Goal: Task Accomplishment & Management: Manage account settings

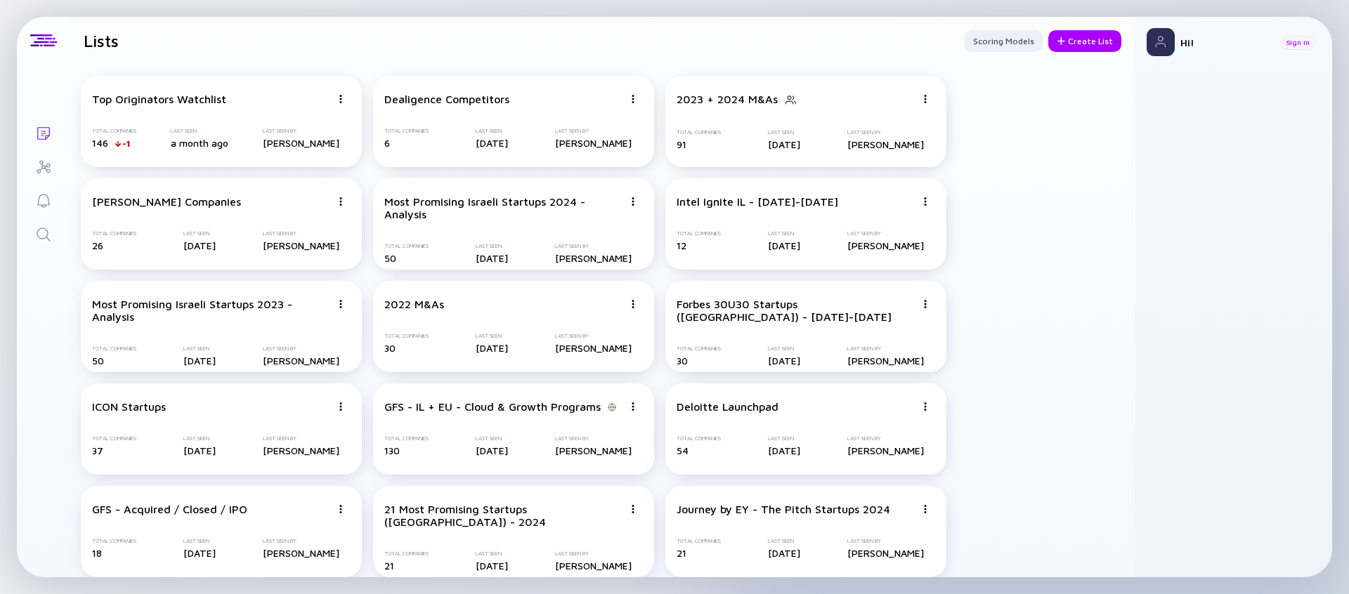
click at [1300, 44] on div "Sign In" at bounding box center [1298, 42] width 34 height 14
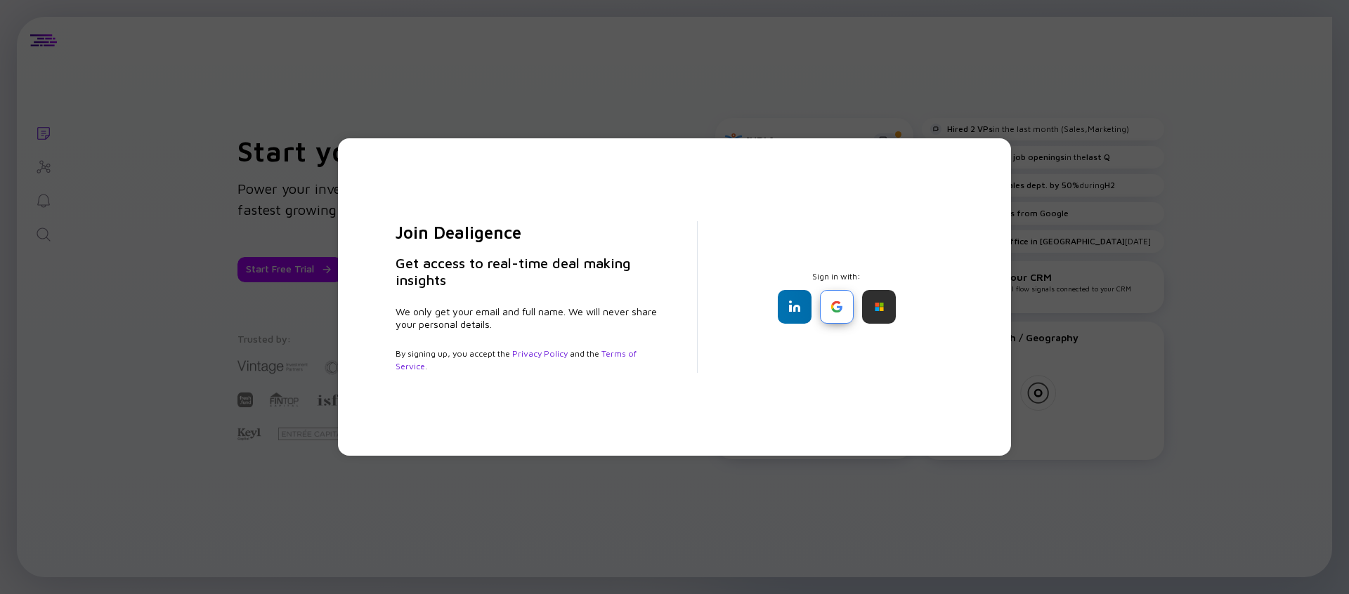
click at [846, 311] on div at bounding box center [837, 307] width 34 height 34
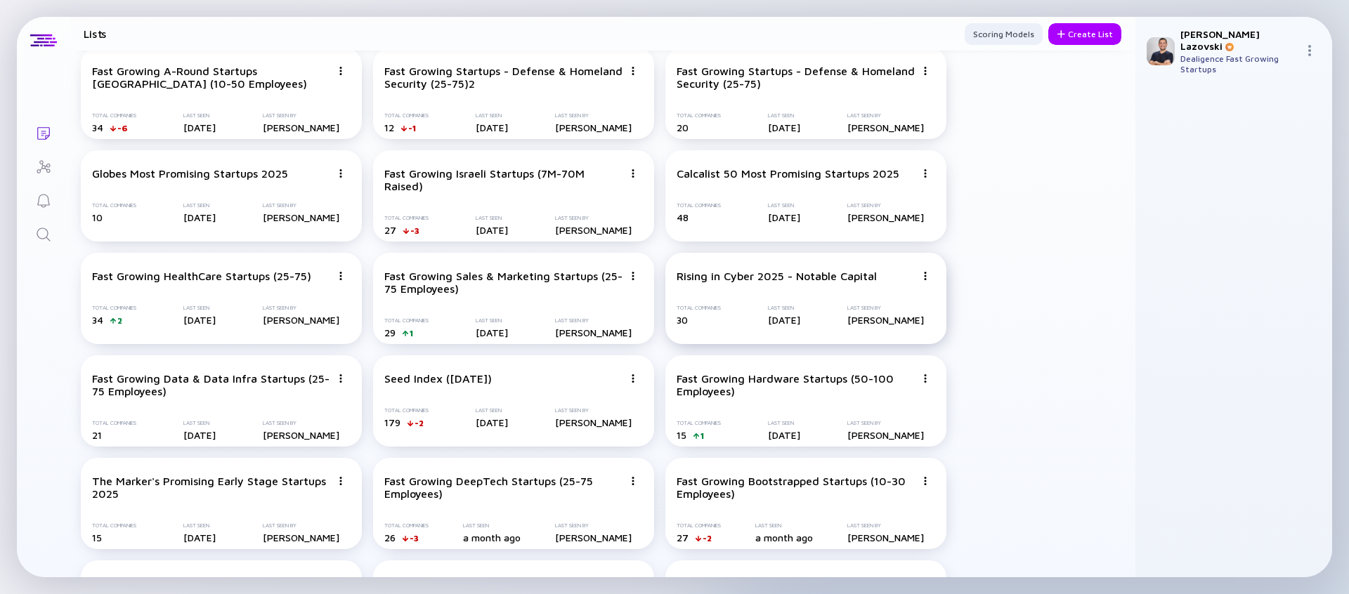
scroll to position [2126, 0]
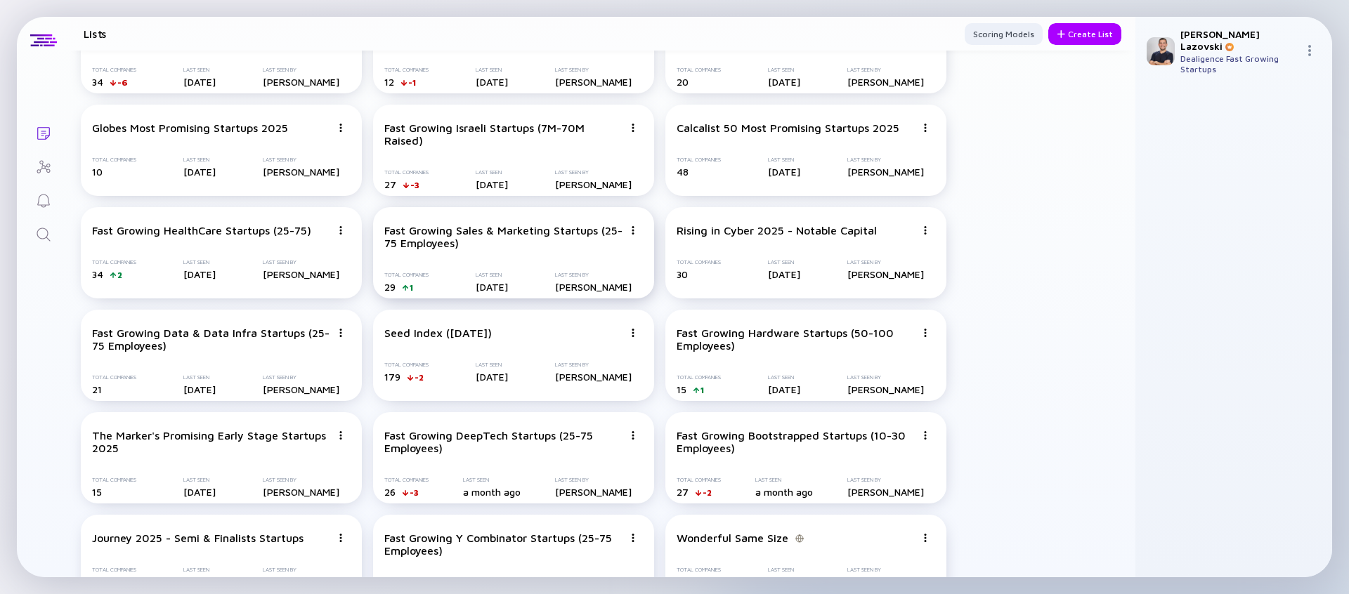
click at [633, 235] on div at bounding box center [633, 230] width 8 height 13
click at [584, 280] on div "Duplicate List" at bounding box center [584, 283] width 84 height 28
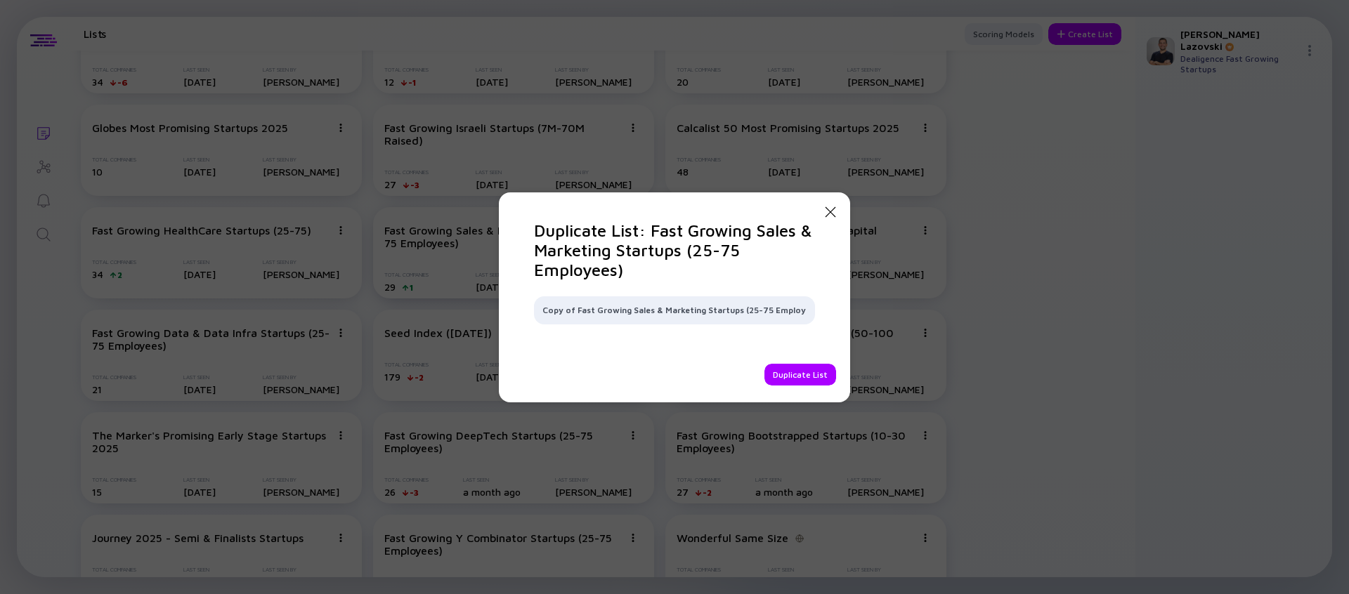
scroll to position [0, 7]
drag, startPoint x: 736, startPoint y: 312, endPoint x: 744, endPoint y: 311, distance: 7.8
click at [744, 311] on input "Copy of Fast Growing Sales & Marketing Startups (25-75 Employees)" at bounding box center [674, 311] width 264 height 14
type input "Fast Growing Sales & Marketing Startups (15-50 Employees)"
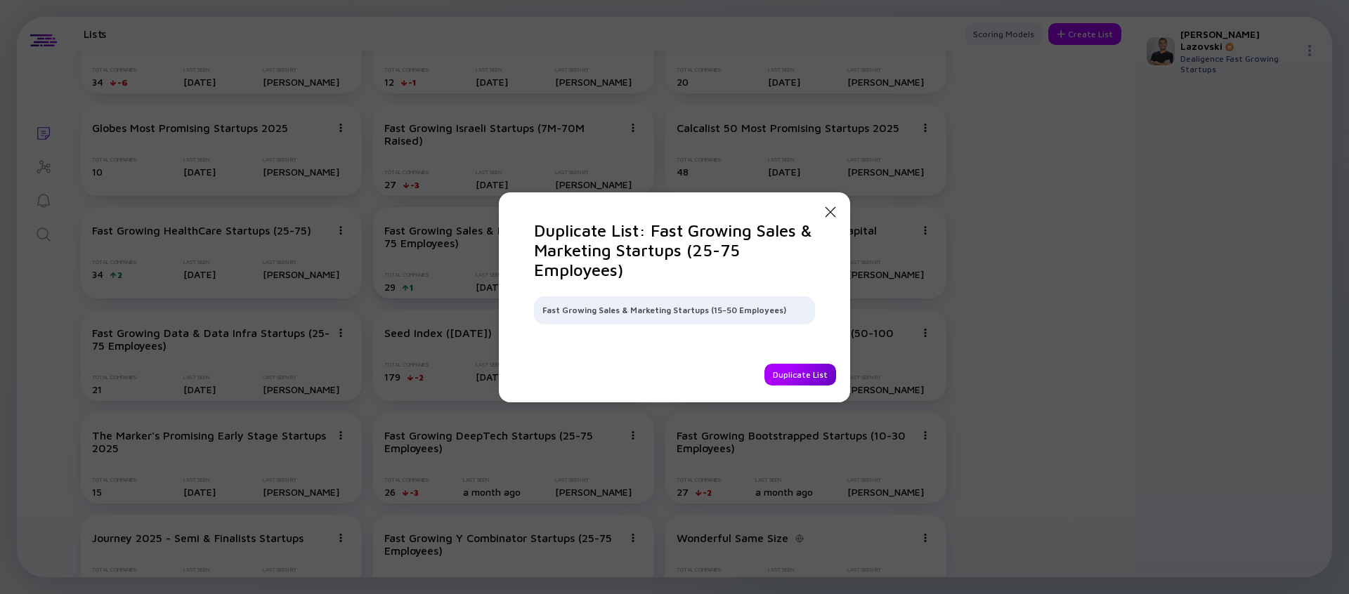
click at [785, 379] on div "Duplicate List" at bounding box center [801, 375] width 72 height 22
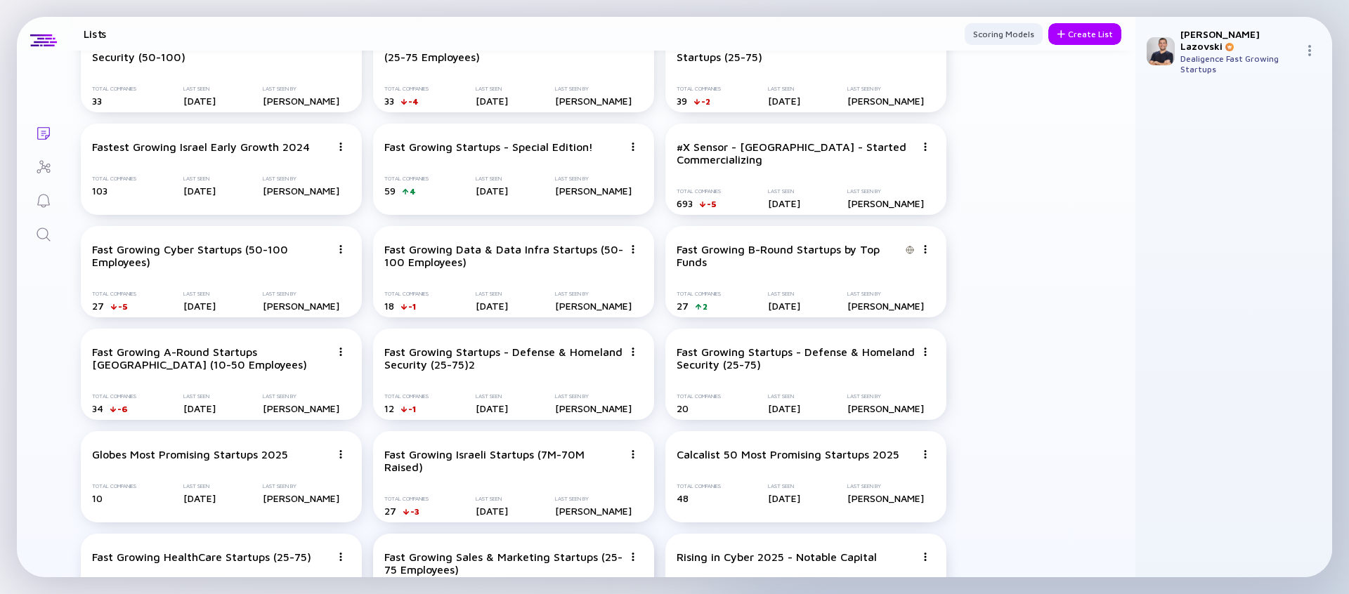
scroll to position [1205, 0]
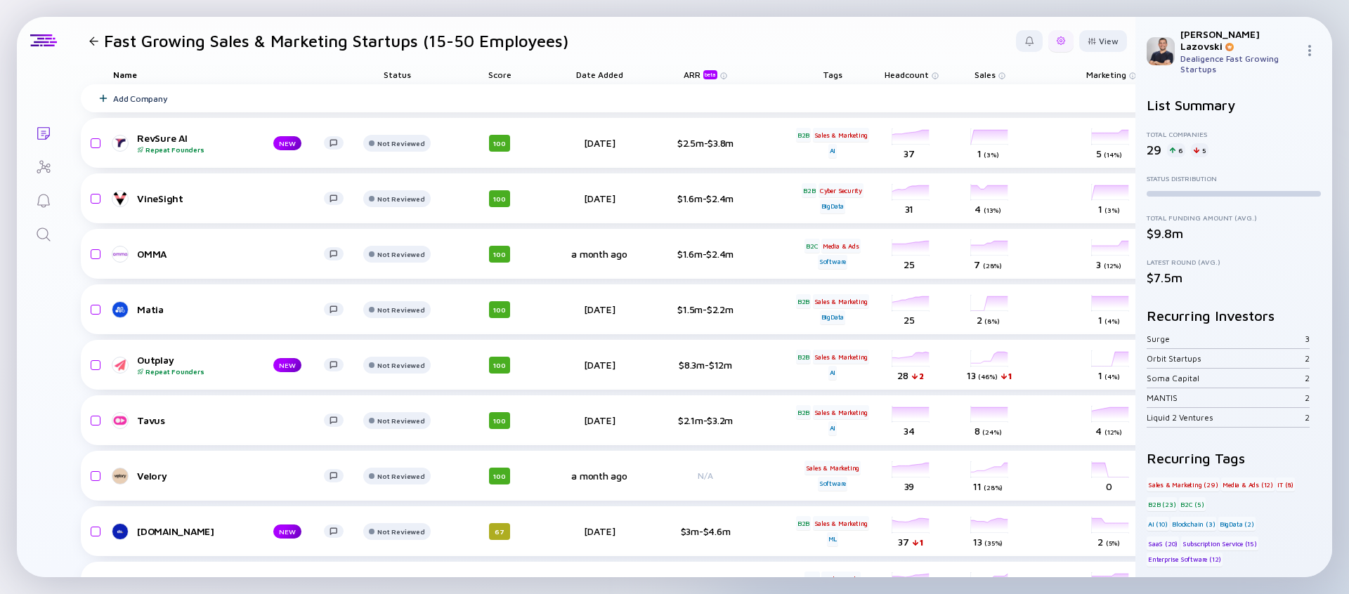
click at [1057, 41] on div at bounding box center [1061, 41] width 8 height 8
click at [1014, 150] on div "Edit Filter" at bounding box center [1018, 154] width 88 height 28
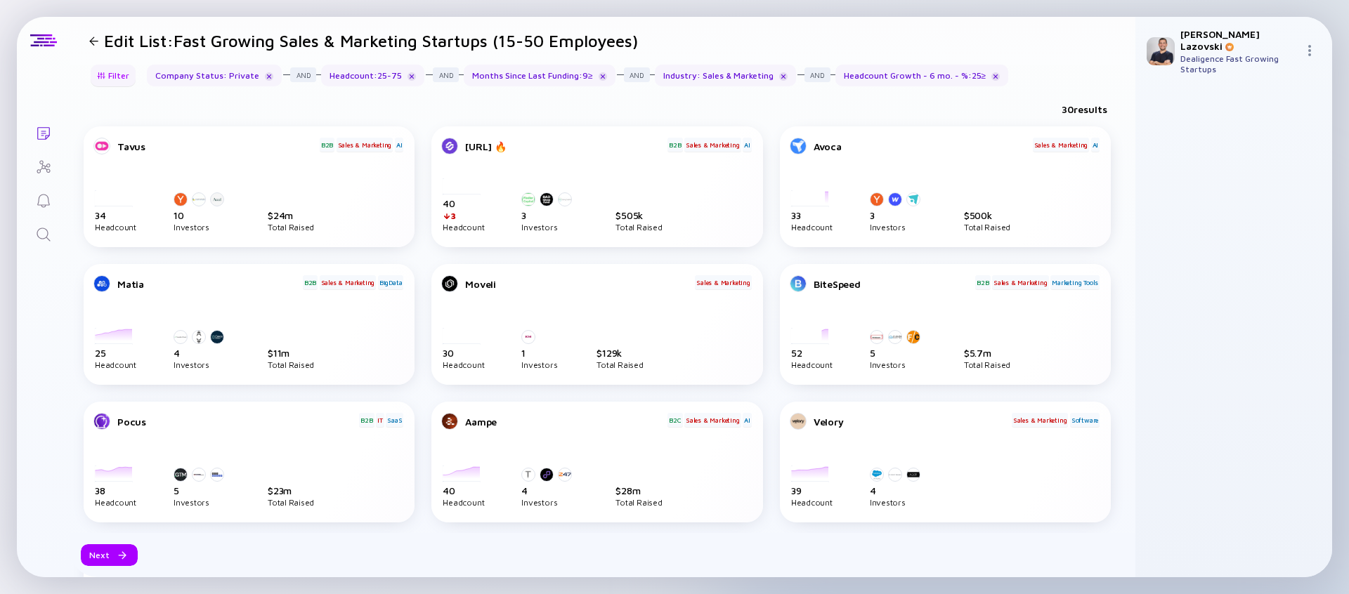
click at [121, 79] on div "Filter" at bounding box center [113, 76] width 49 height 22
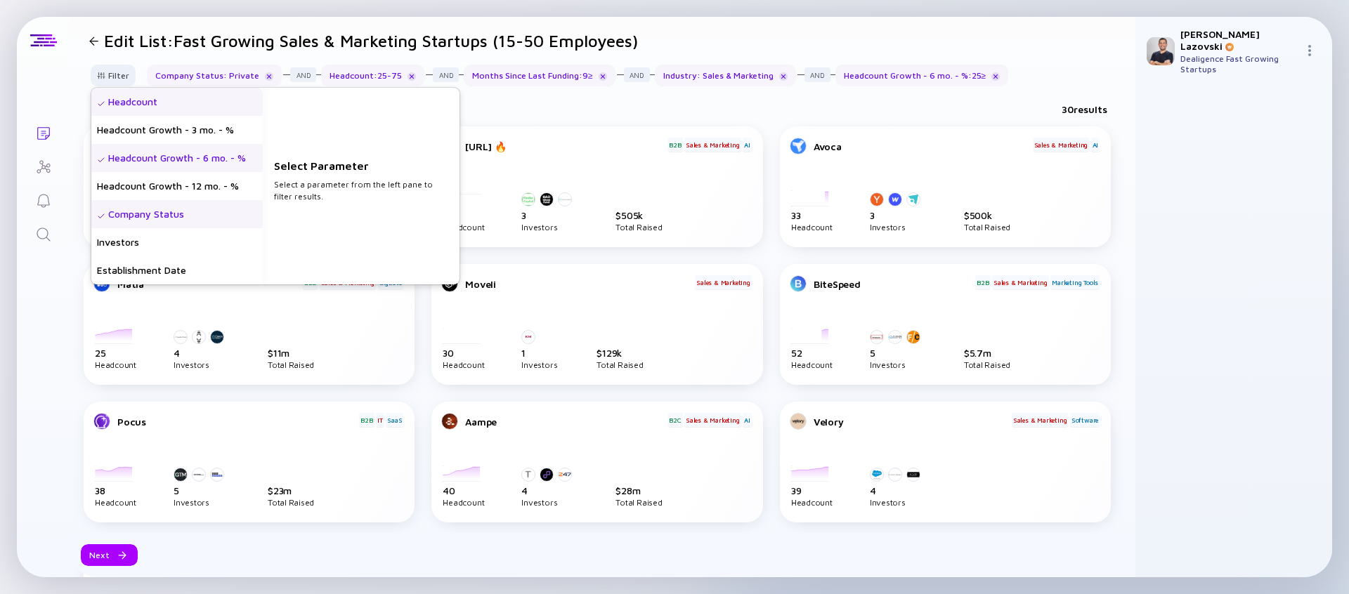
click at [127, 108] on div "Headcount" at bounding box center [176, 102] width 171 height 28
click at [317, 193] on input "25" at bounding box center [361, 194] width 163 height 14
type input "15"
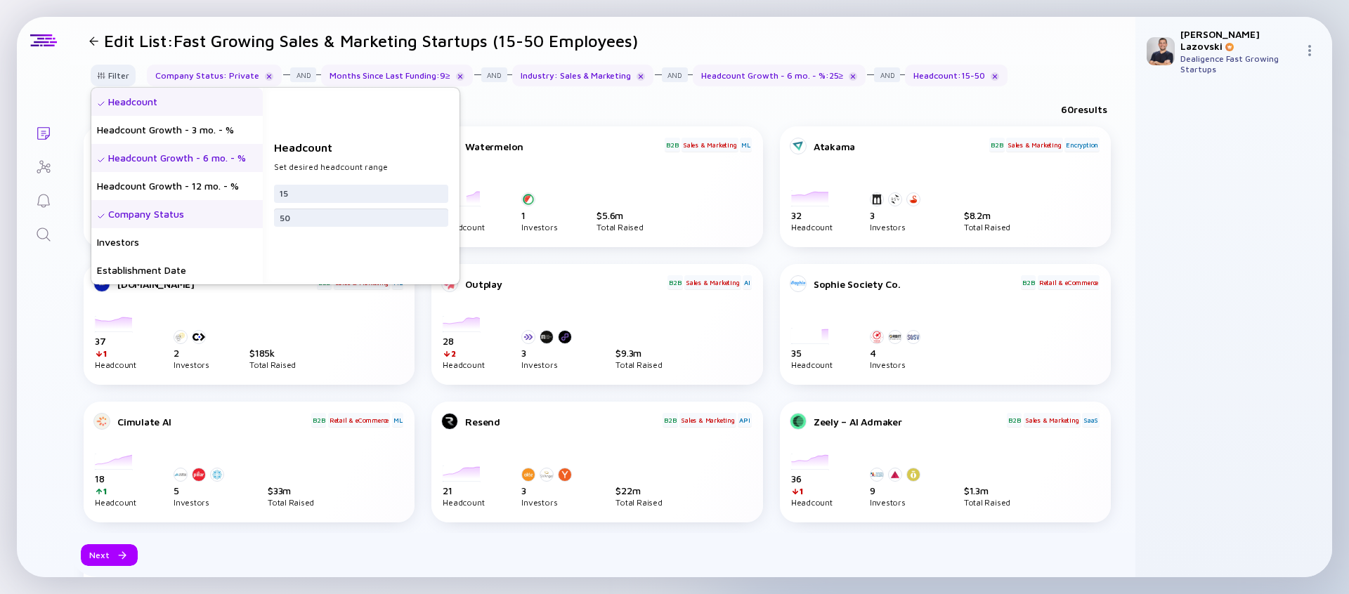
type input "50"
click at [200, 155] on div "Headcount Growth - 6 mo. - %" at bounding box center [176, 158] width 171 height 28
click at [313, 194] on input "25" at bounding box center [361, 200] width 163 height 14
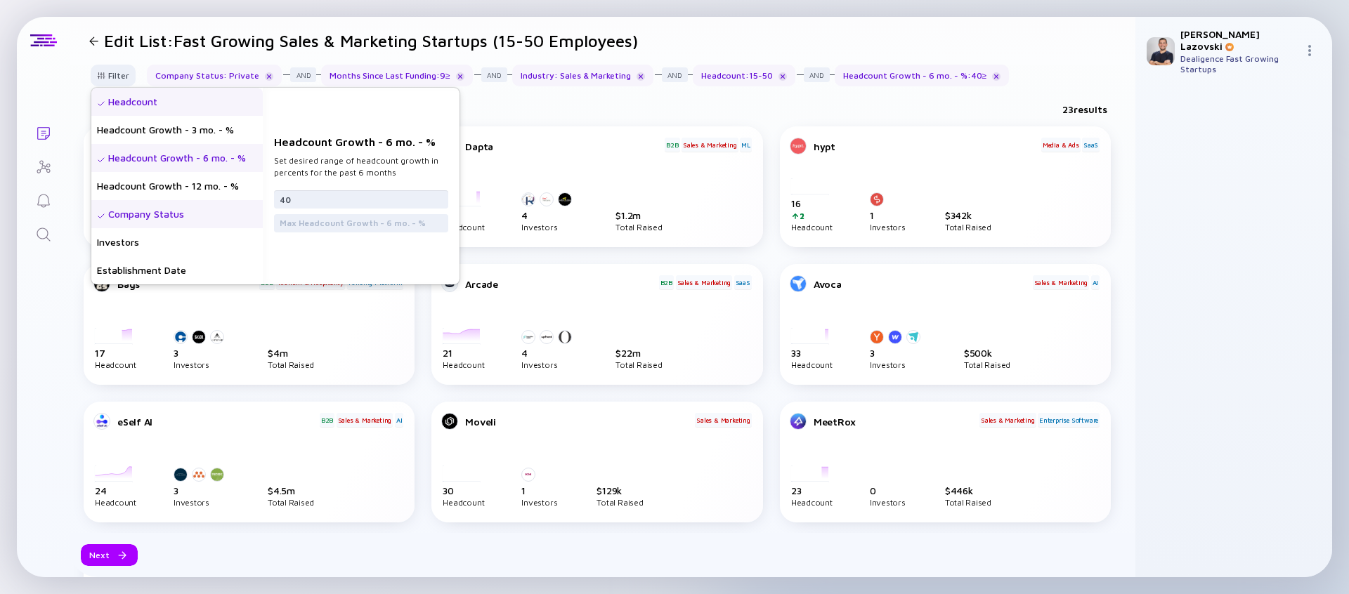
type input "4"
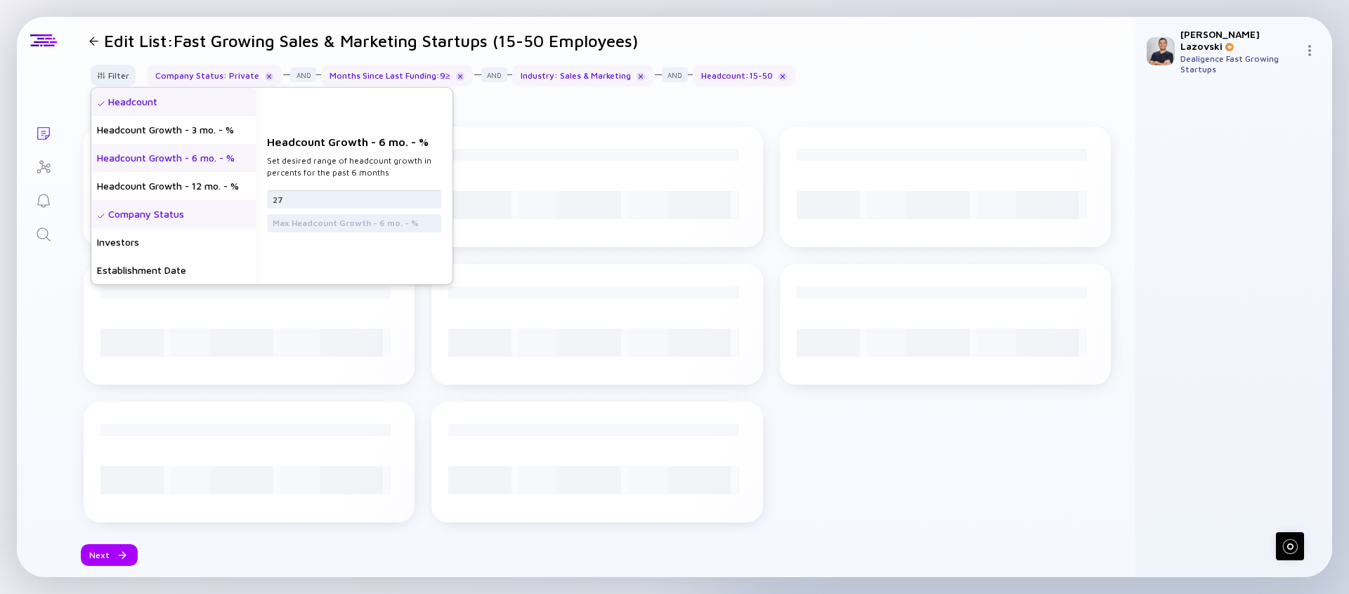
type input "2"
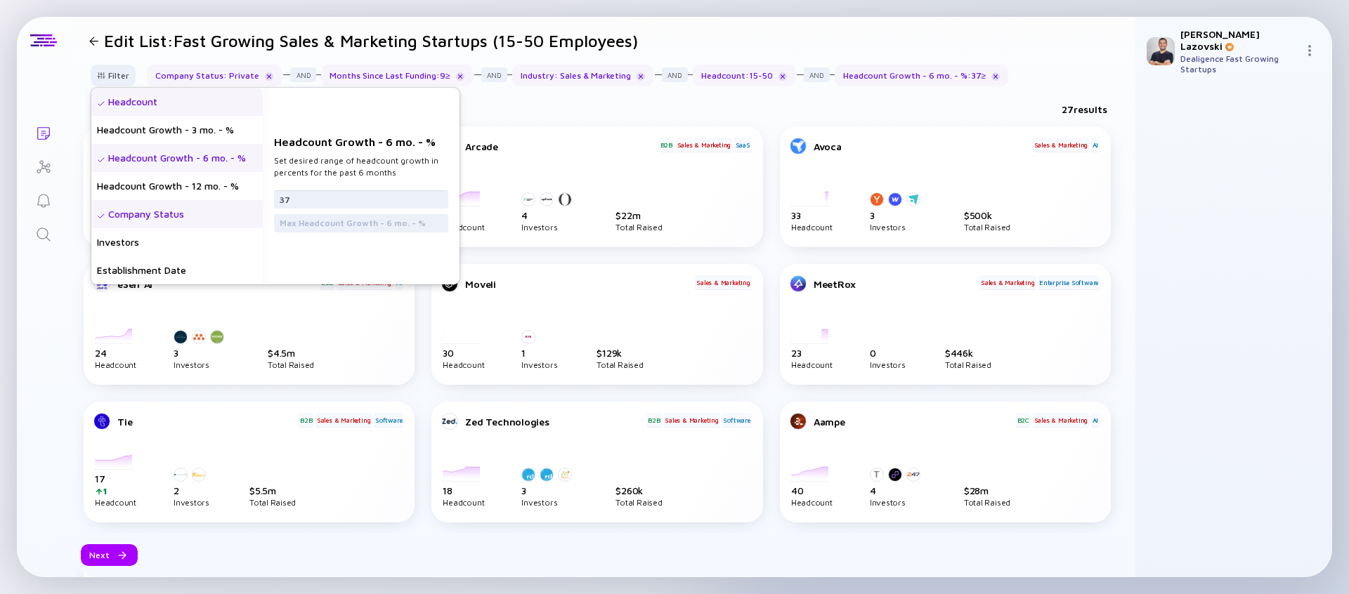
type input "37"
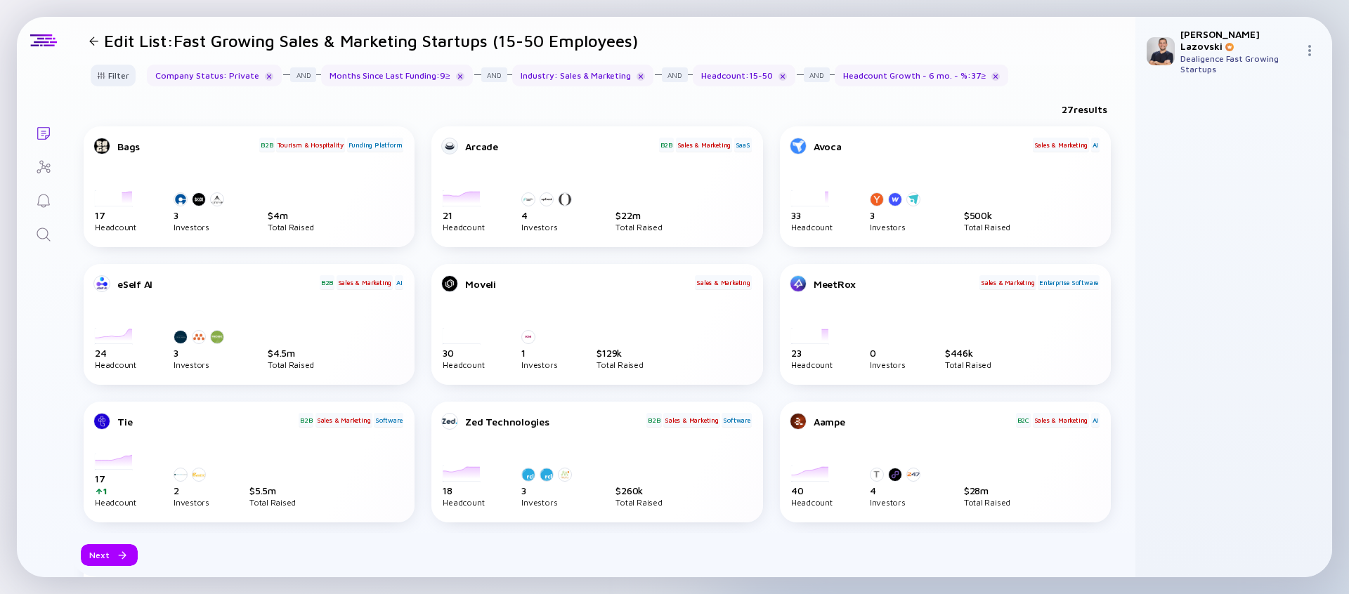
click at [585, 107] on div "27 results" at bounding box center [603, 112] width 1066 height 29
click at [112, 552] on div "Next" at bounding box center [109, 556] width 57 height 22
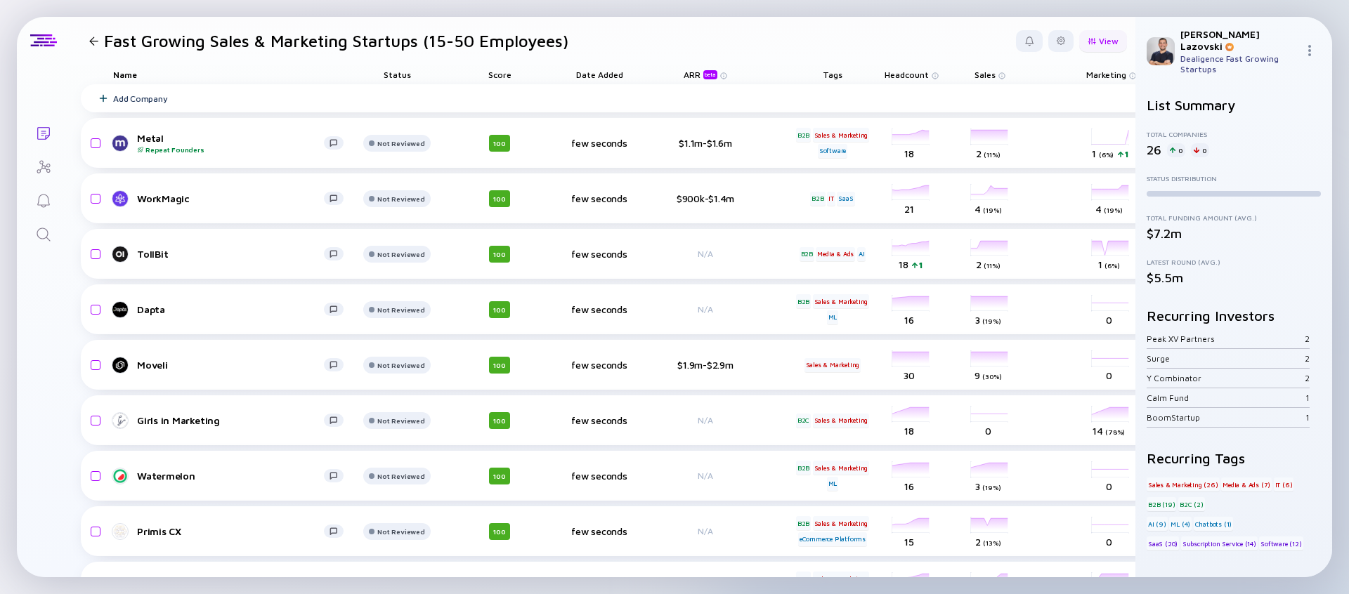
click at [1095, 37] on div "View" at bounding box center [1103, 41] width 48 height 22
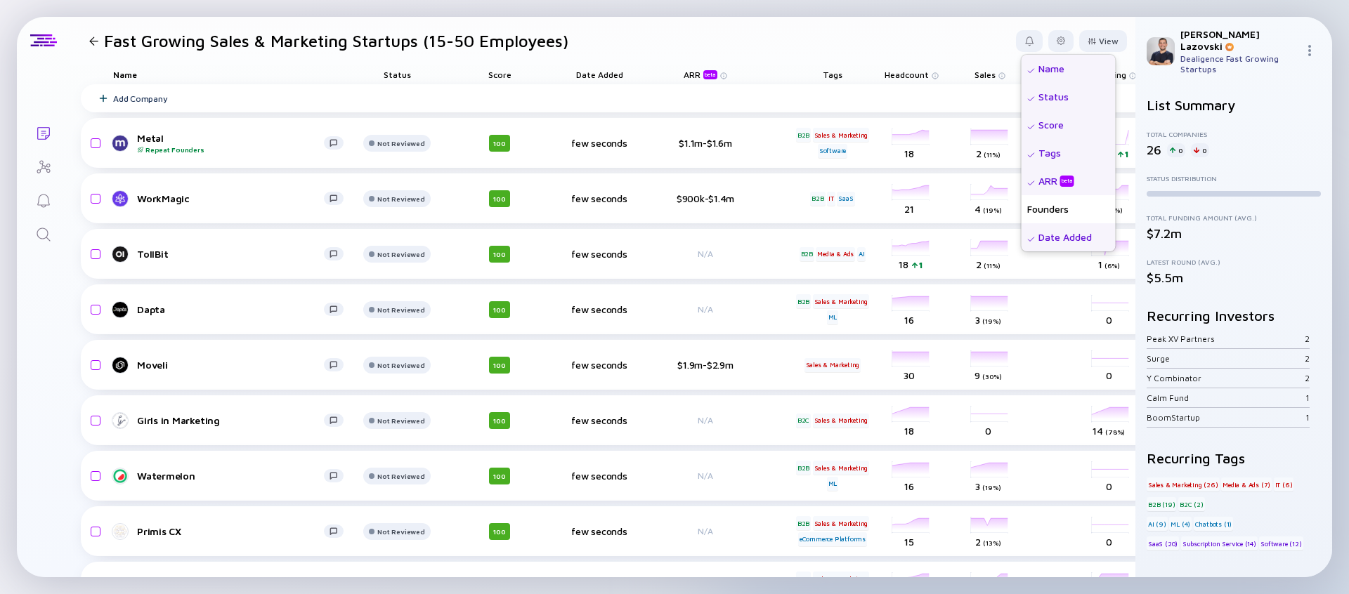
click at [1043, 96] on div "Status" at bounding box center [1069, 97] width 94 height 28
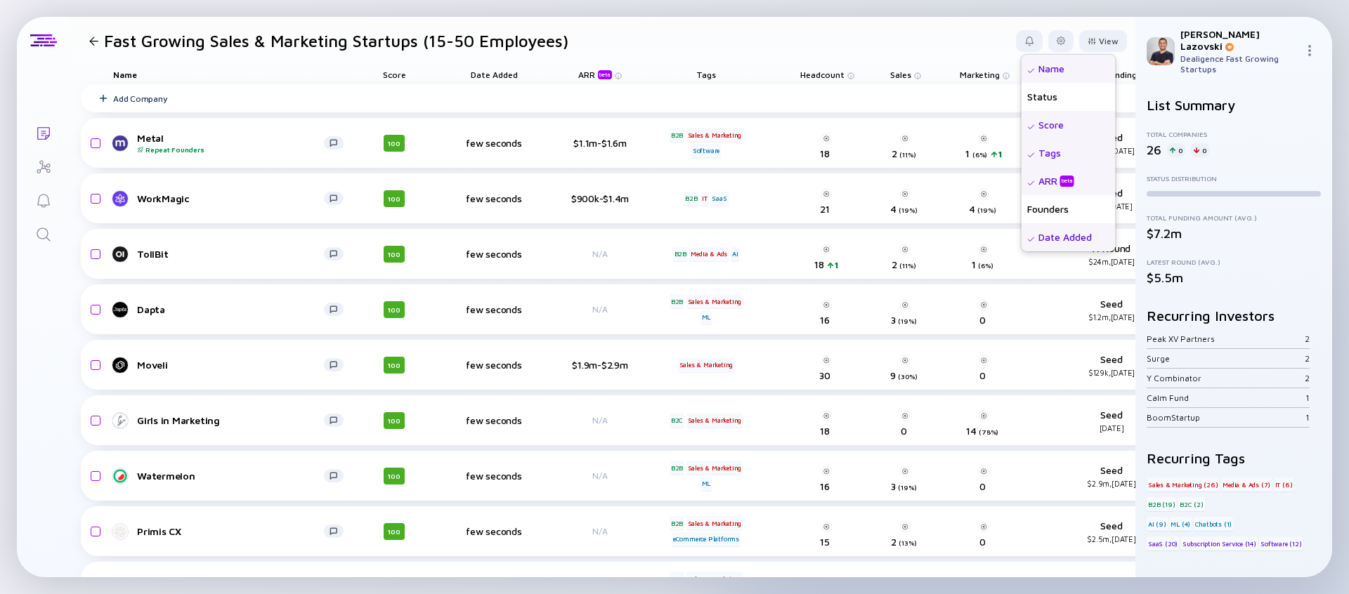
click at [1044, 233] on div "Date Added" at bounding box center [1069, 237] width 94 height 28
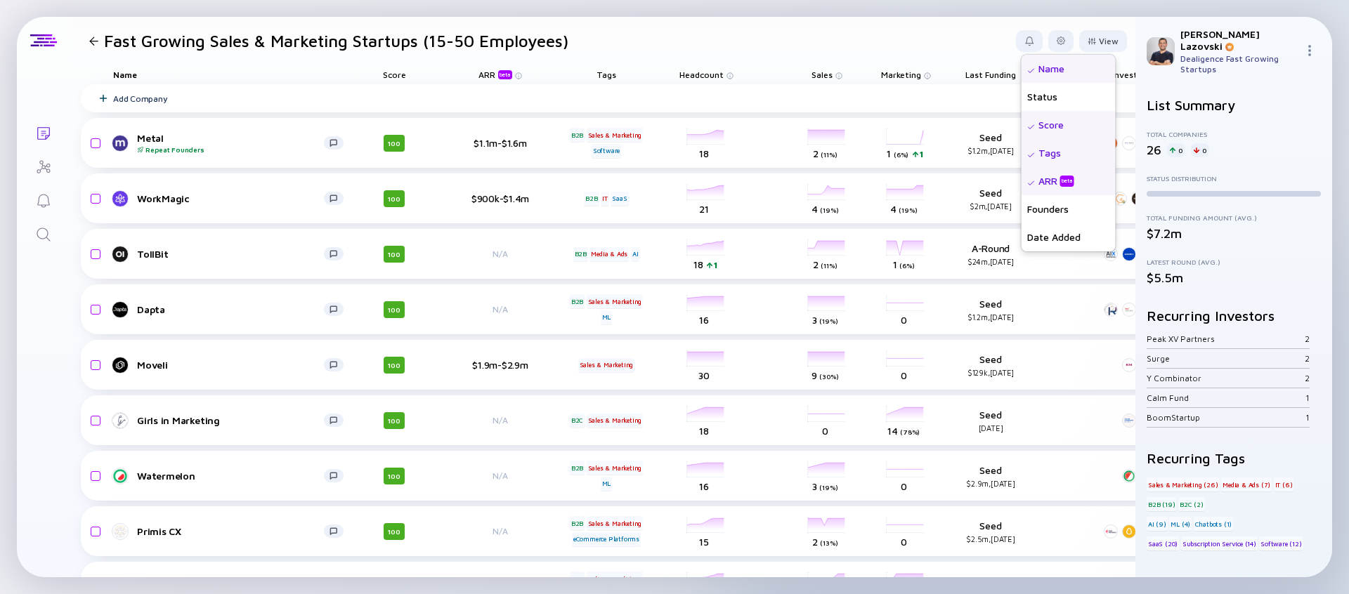
click at [1039, 186] on div "ARR beta" at bounding box center [1058, 181] width 39 height 14
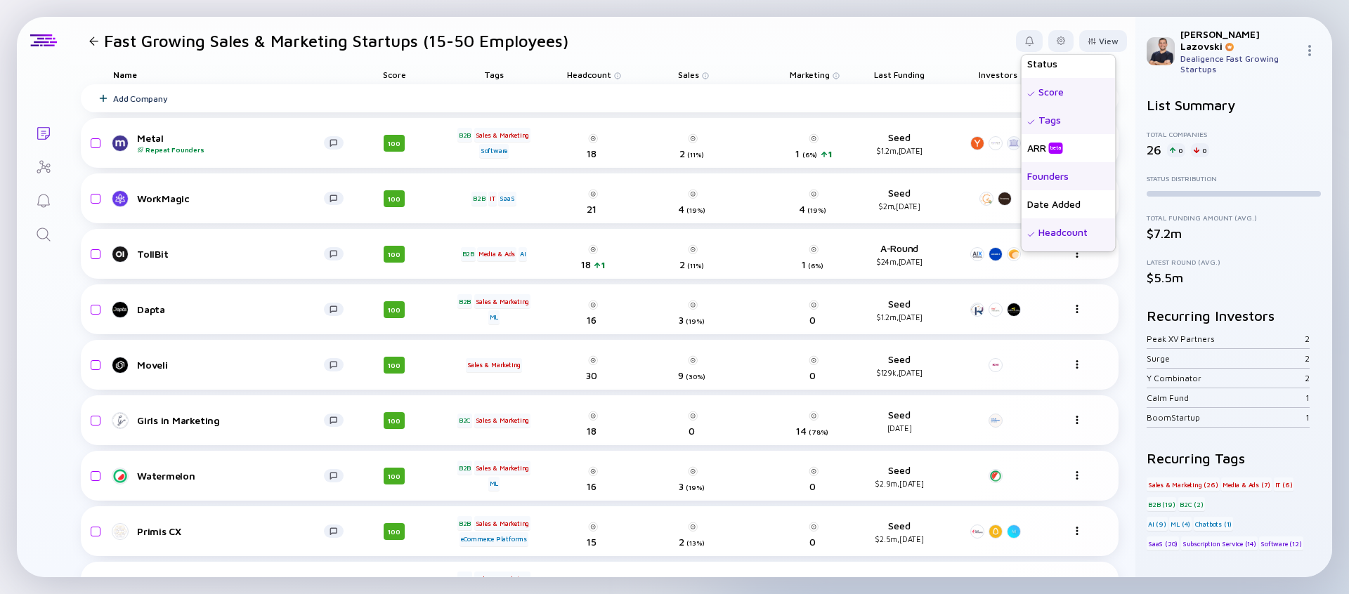
scroll to position [56, 0]
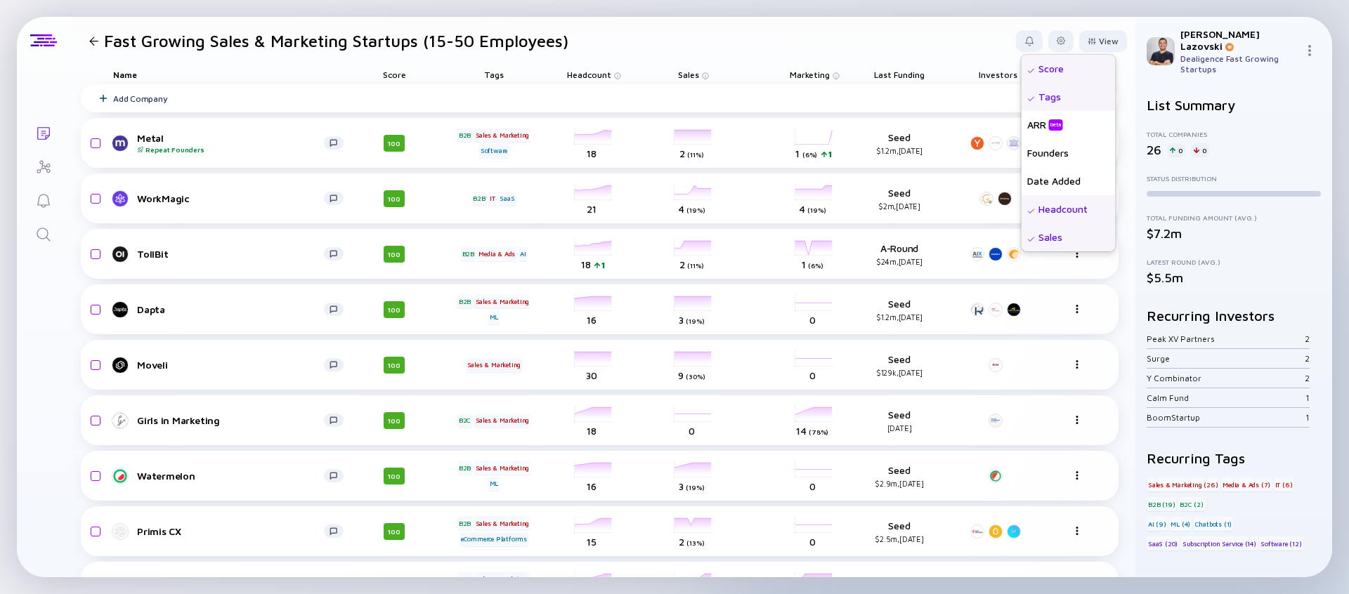
click at [1041, 77] on div "Score" at bounding box center [1069, 69] width 94 height 28
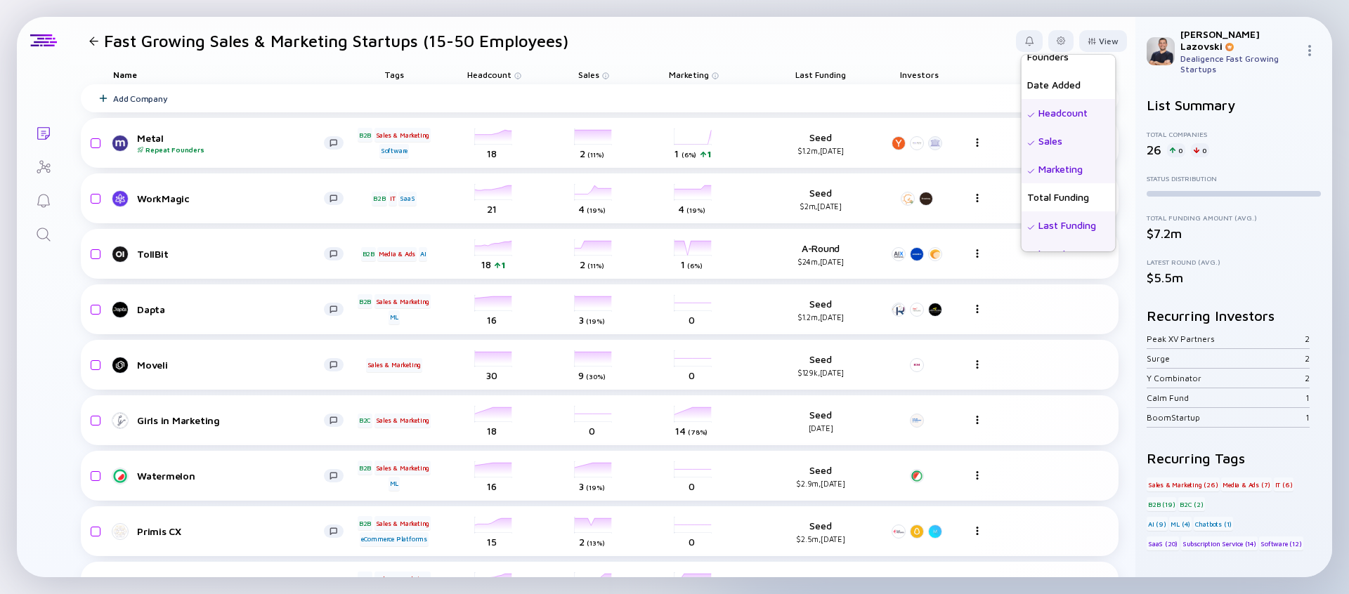
scroll to position [169, 0]
click at [1037, 126] on div "Sales" at bounding box center [1069, 125] width 94 height 28
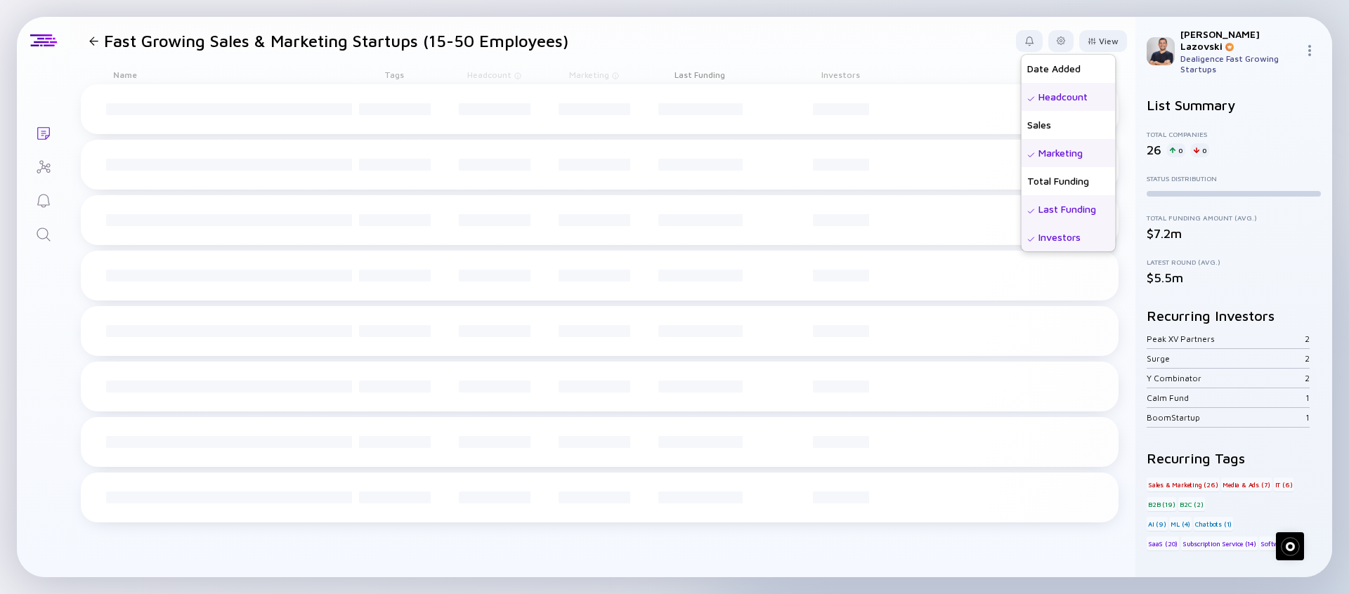
click at [1038, 149] on div "Marketing" at bounding box center [1069, 153] width 94 height 28
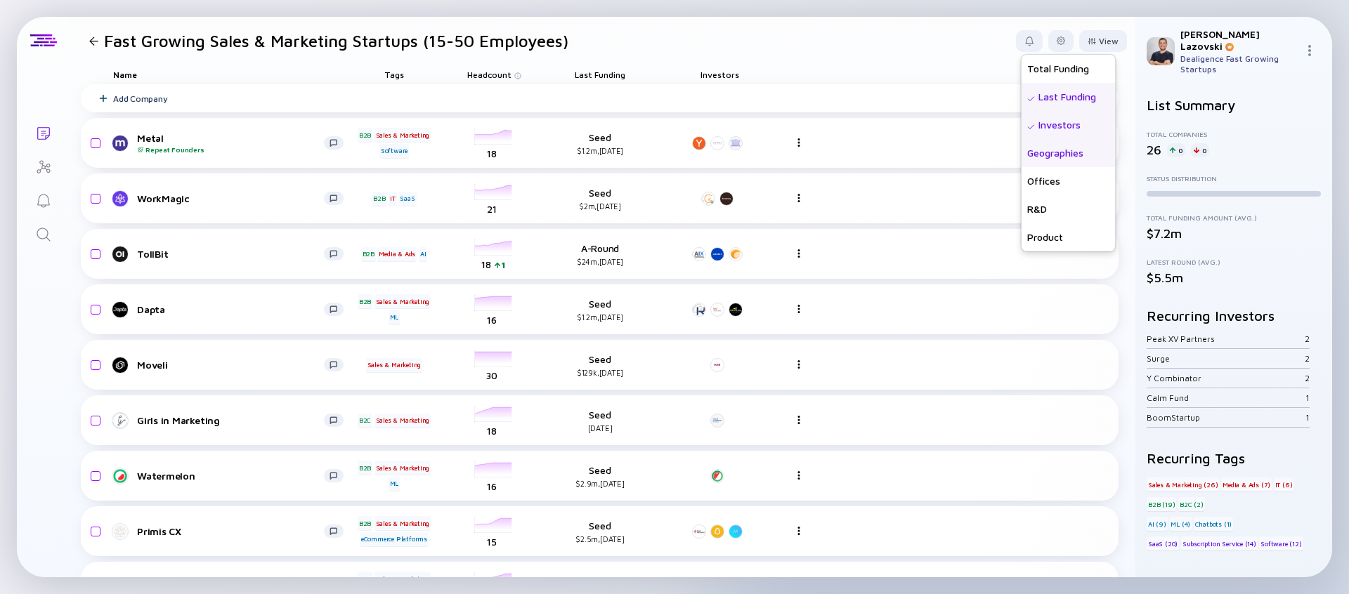
click at [1044, 155] on div "Geographies" at bounding box center [1069, 153] width 94 height 28
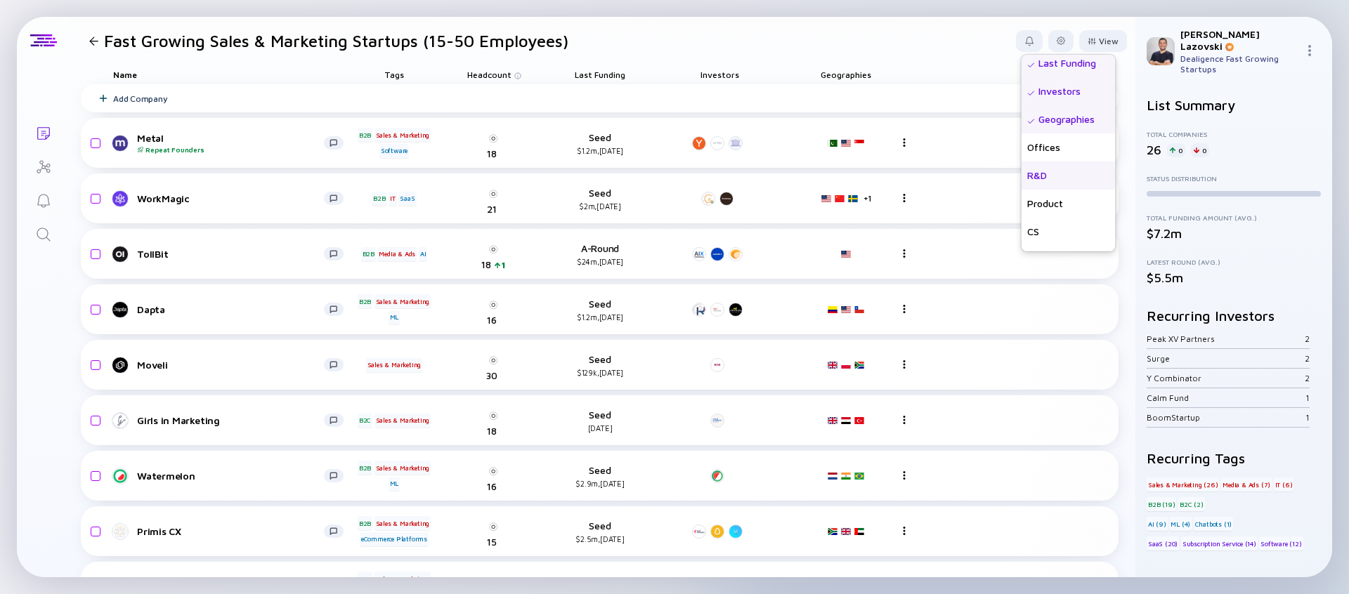
scroll to position [337, 0]
drag, startPoint x: 1054, startPoint y: 235, endPoint x: 1029, endPoint y: 202, distance: 41.6
click at [1053, 235] on div "Growth % (6m)" at bounding box center [1069, 237] width 94 height 28
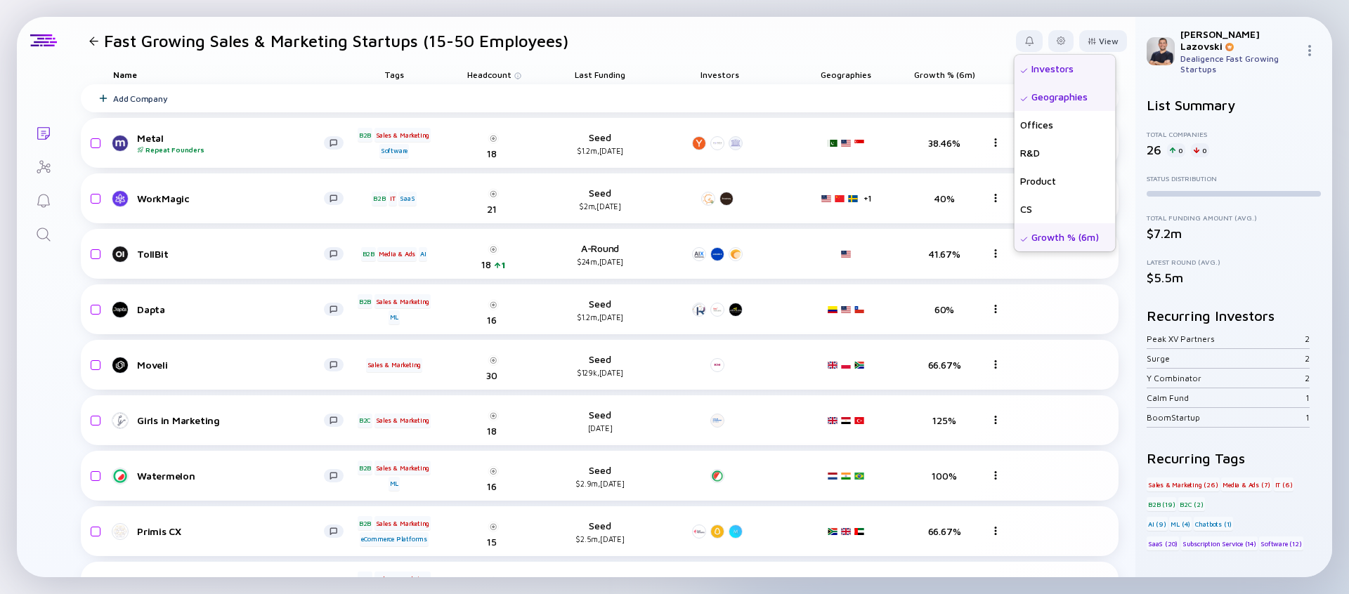
click at [849, 32] on header "Fast Growing Sales & Marketing Startups (15-50 Employees) View Name Status Scor…" at bounding box center [603, 41] width 1066 height 48
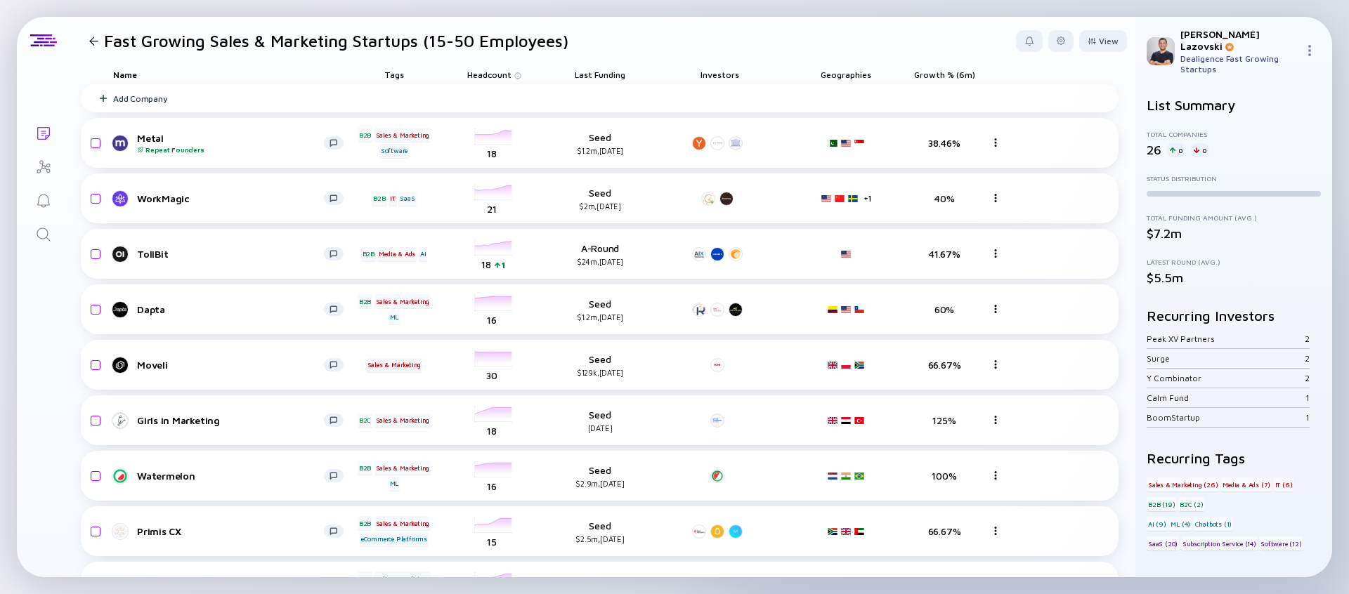
click at [939, 72] on span "Growth % (6m)" at bounding box center [944, 75] width 61 height 11
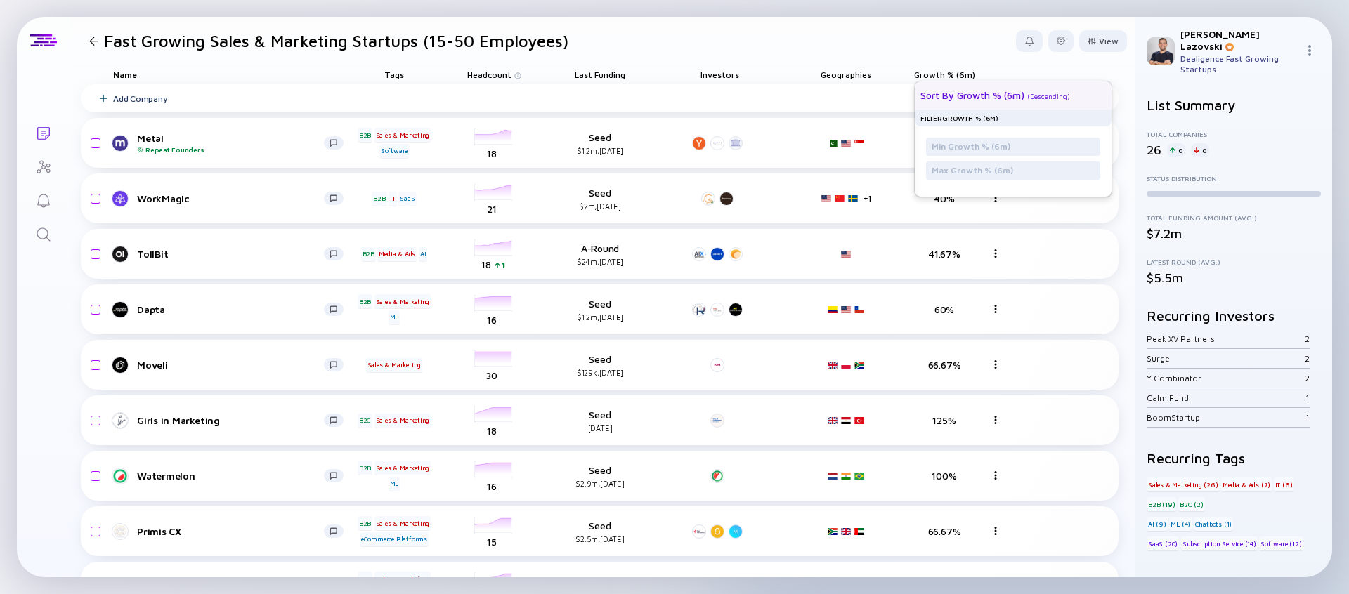
click at [937, 95] on div "Sort by Growth % (6m)" at bounding box center [972, 95] width 104 height 12
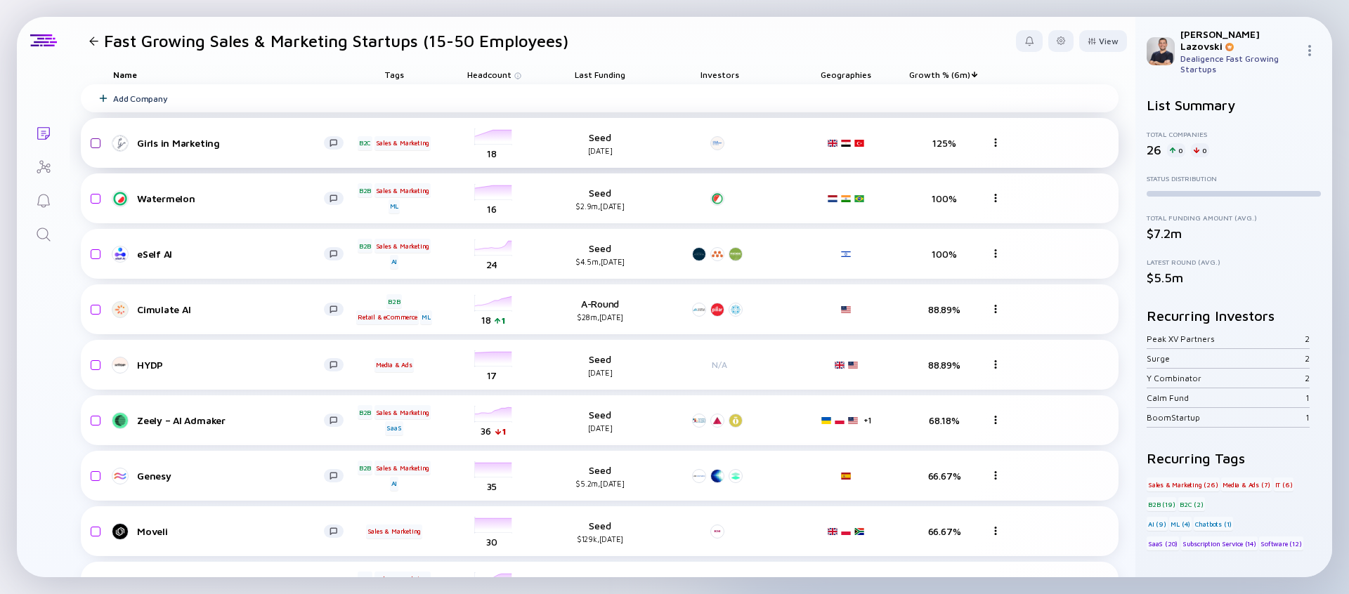
click at [96, 146] on input "checkbox" at bounding box center [93, 143] width 17 height 32
click at [1073, 39] on div "Remove from list" at bounding box center [1083, 41] width 89 height 22
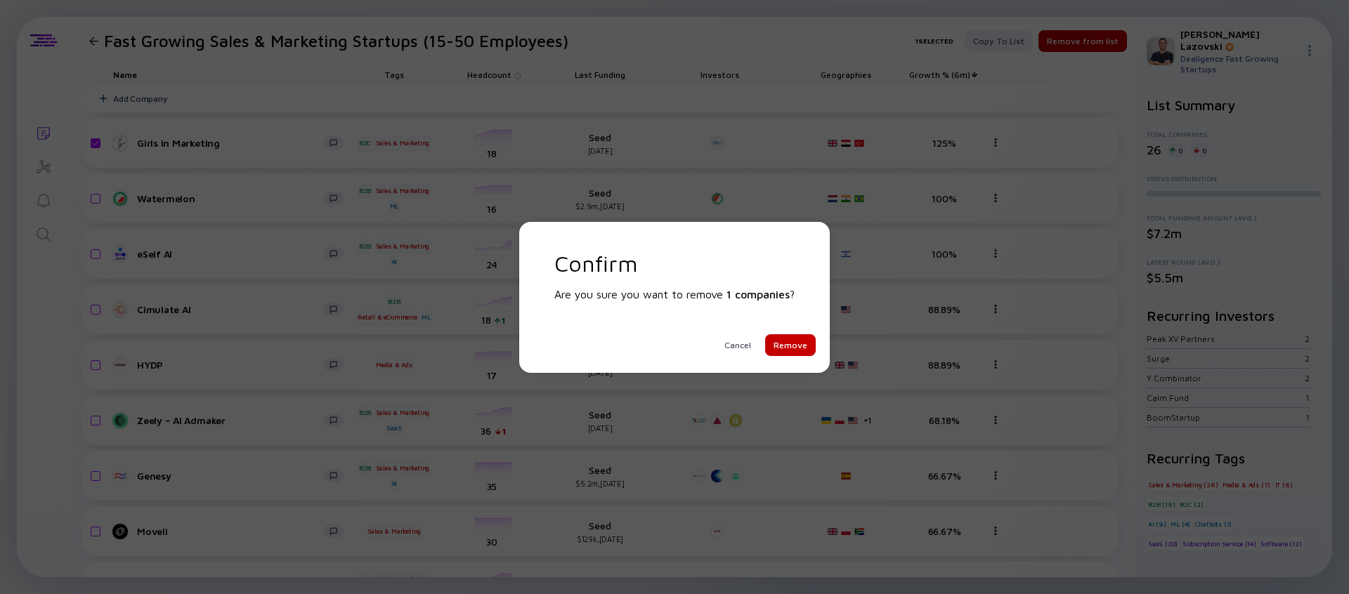
click at [782, 342] on div "Remove" at bounding box center [790, 345] width 51 height 22
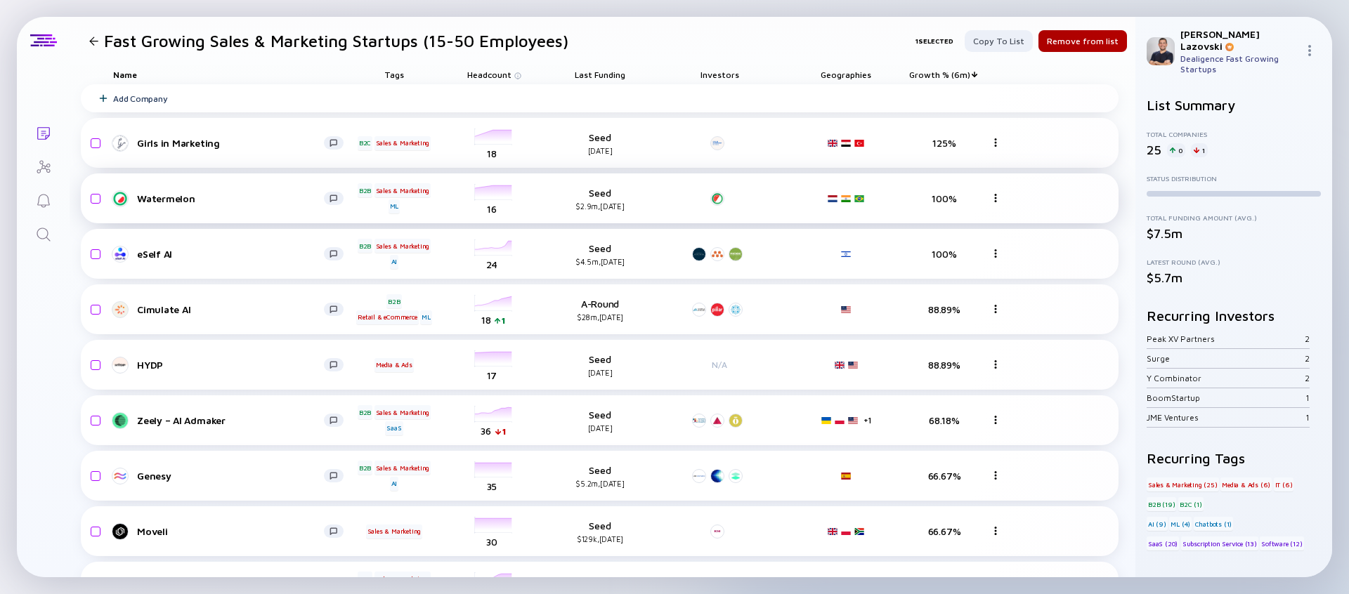
checkbox input "false"
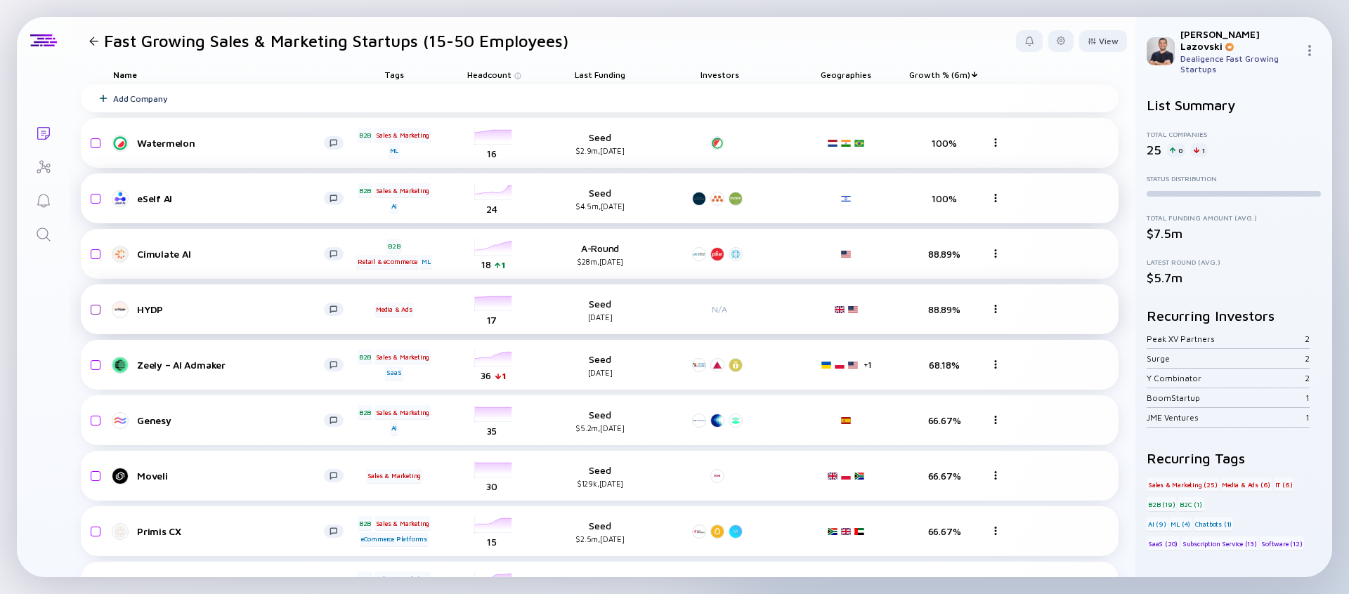
click at [97, 309] on input "checkbox" at bounding box center [93, 310] width 17 height 32
checkbox input "true"
click at [94, 197] on input "checkbox" at bounding box center [93, 199] width 17 height 32
click at [1080, 37] on div "Remove from list" at bounding box center [1083, 41] width 89 height 22
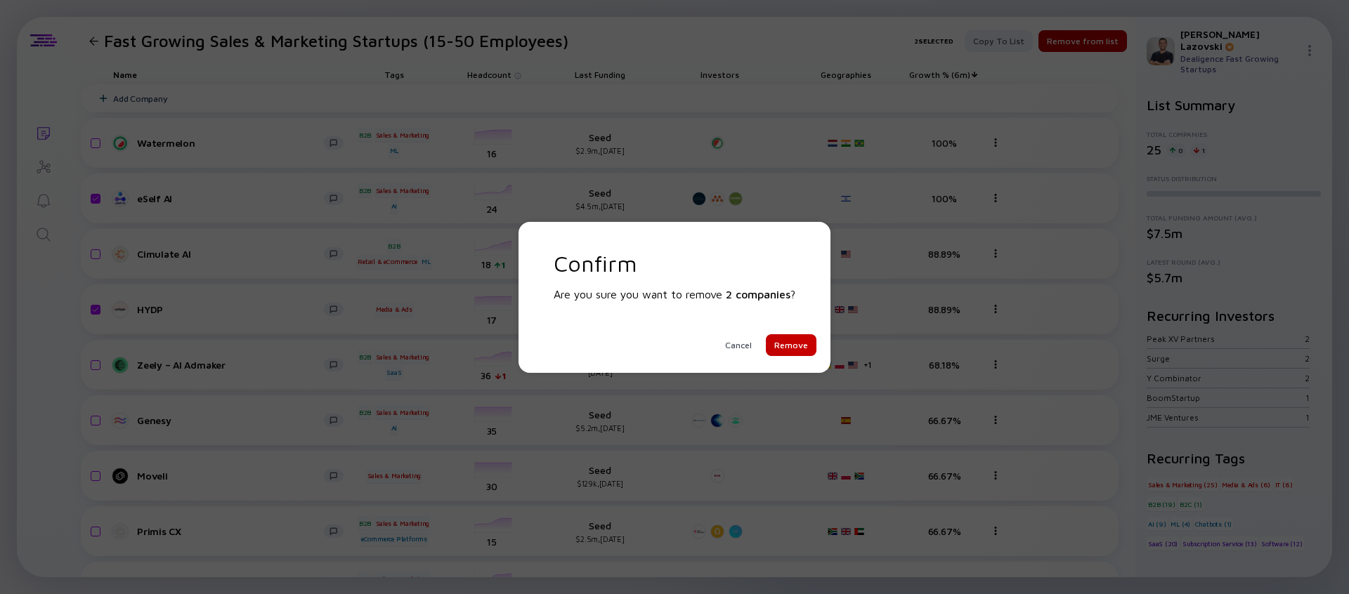
click at [787, 346] on div "Remove" at bounding box center [791, 345] width 51 height 22
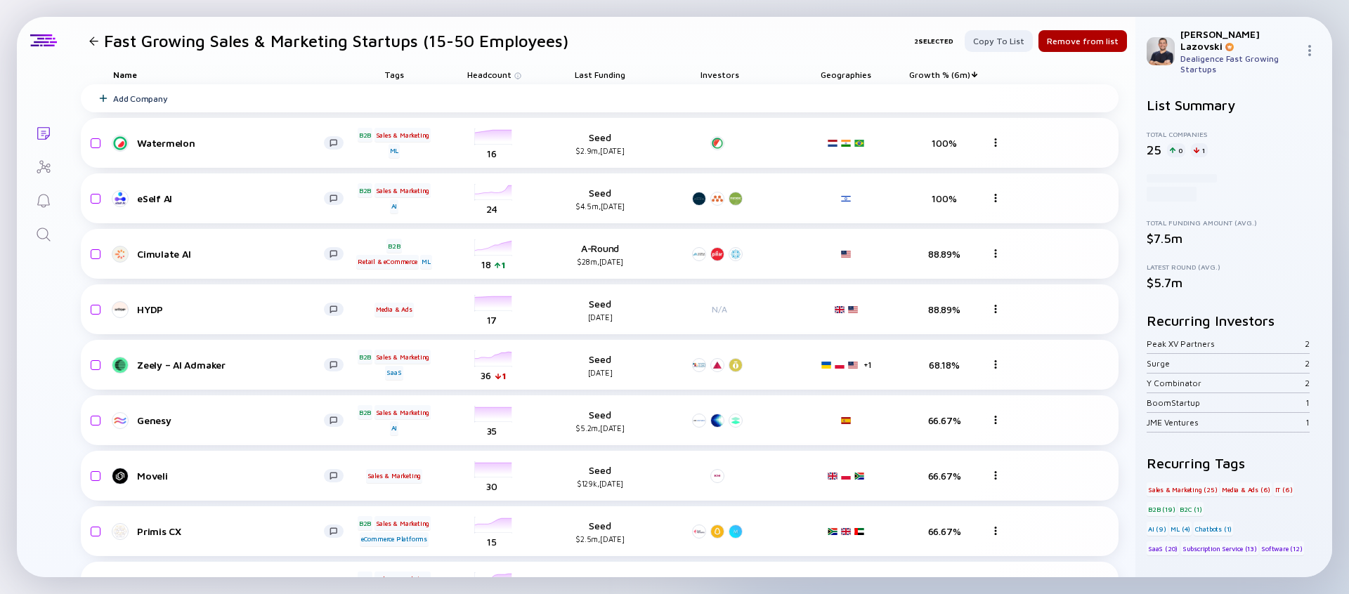
checkbox input "false"
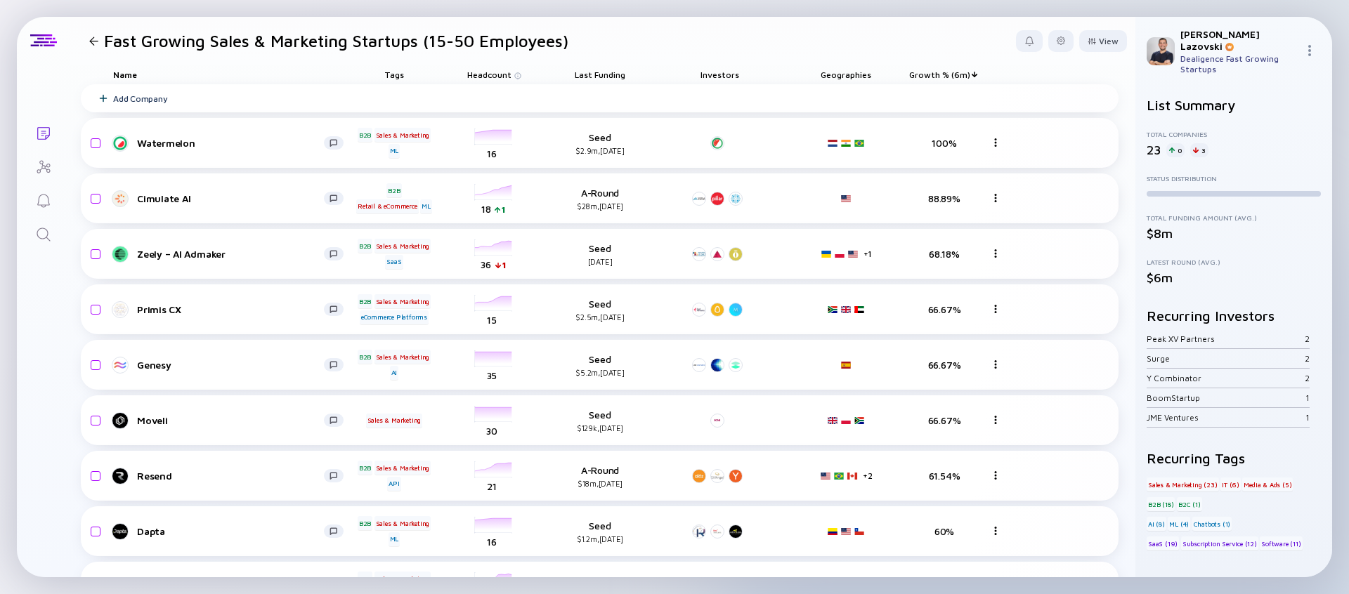
drag, startPoint x: 103, startPoint y: 42, endPoint x: 655, endPoint y: 50, distance: 551.6
click at [655, 50] on header "Fast Growing Sales & Marketing Startups (15-50 Employees) View" at bounding box center [603, 41] width 1066 height 48
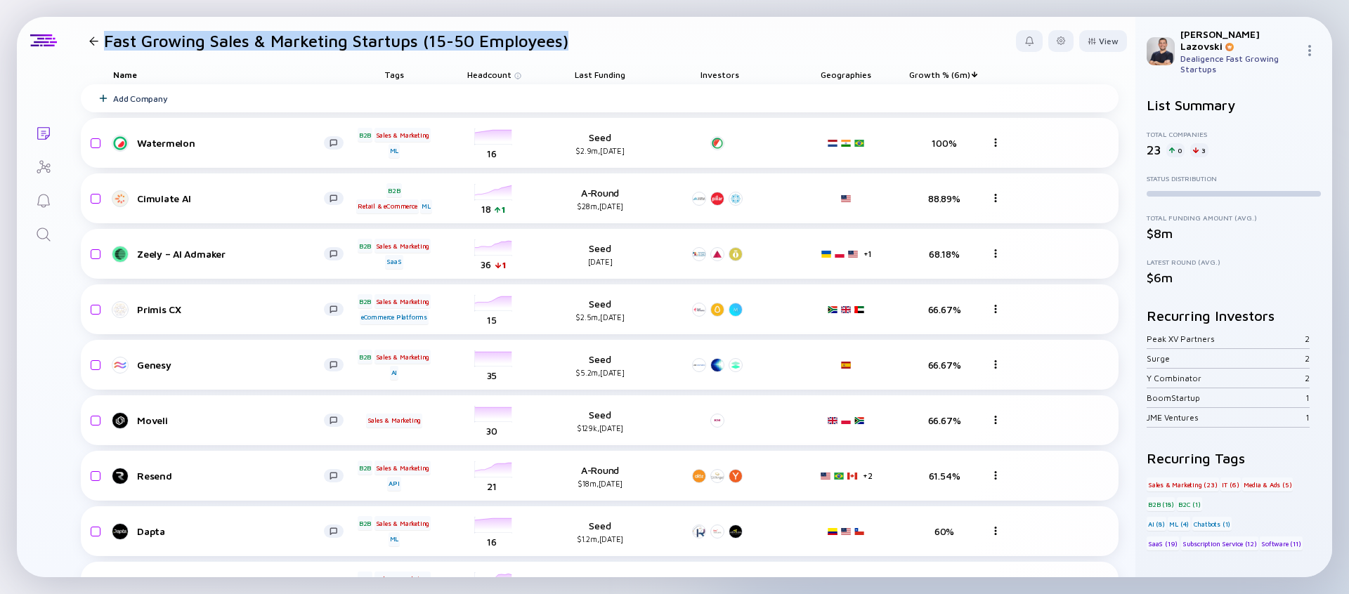
drag, startPoint x: 599, startPoint y: 39, endPoint x: 100, endPoint y: 38, distance: 498.9
click at [100, 38] on header "Fast Growing Sales & Marketing Startups (15-50 Employees) View" at bounding box center [603, 41] width 1066 height 48
copy div "Fast Growing Sales & Marketing Startups (15-50 Employees)"
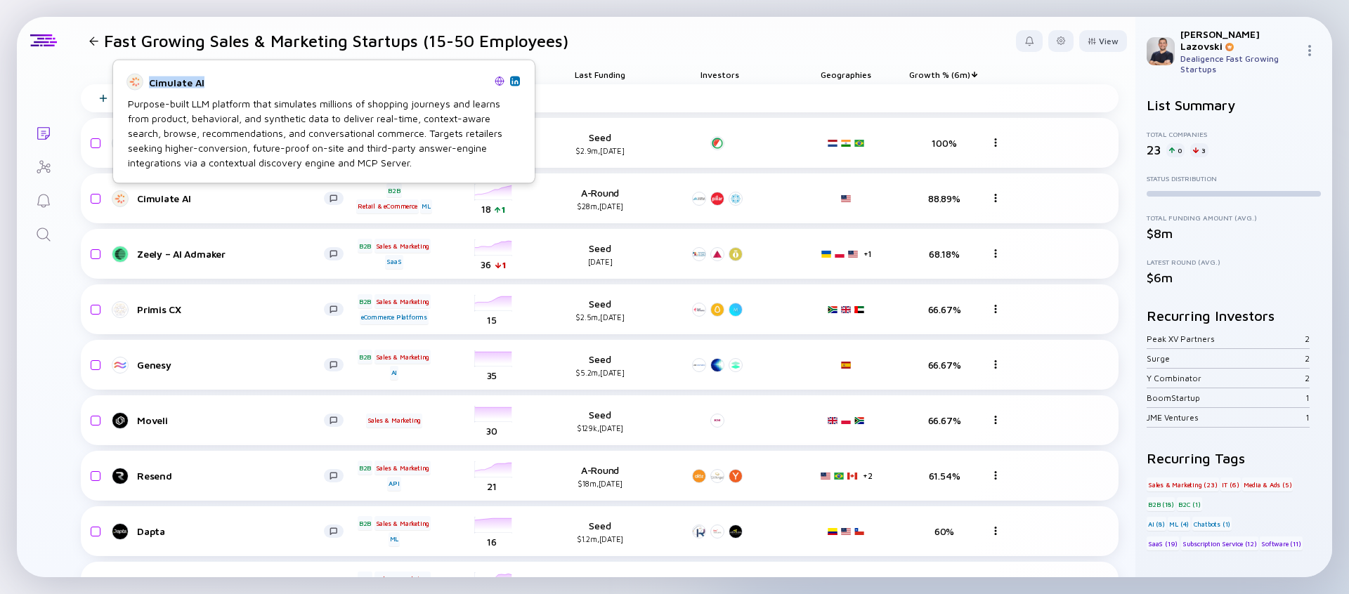
drag, startPoint x: 206, startPoint y: 84, endPoint x: 150, endPoint y: 84, distance: 55.5
click at [150, 84] on div "Cimulate AI" at bounding box center [319, 82] width 340 height 12
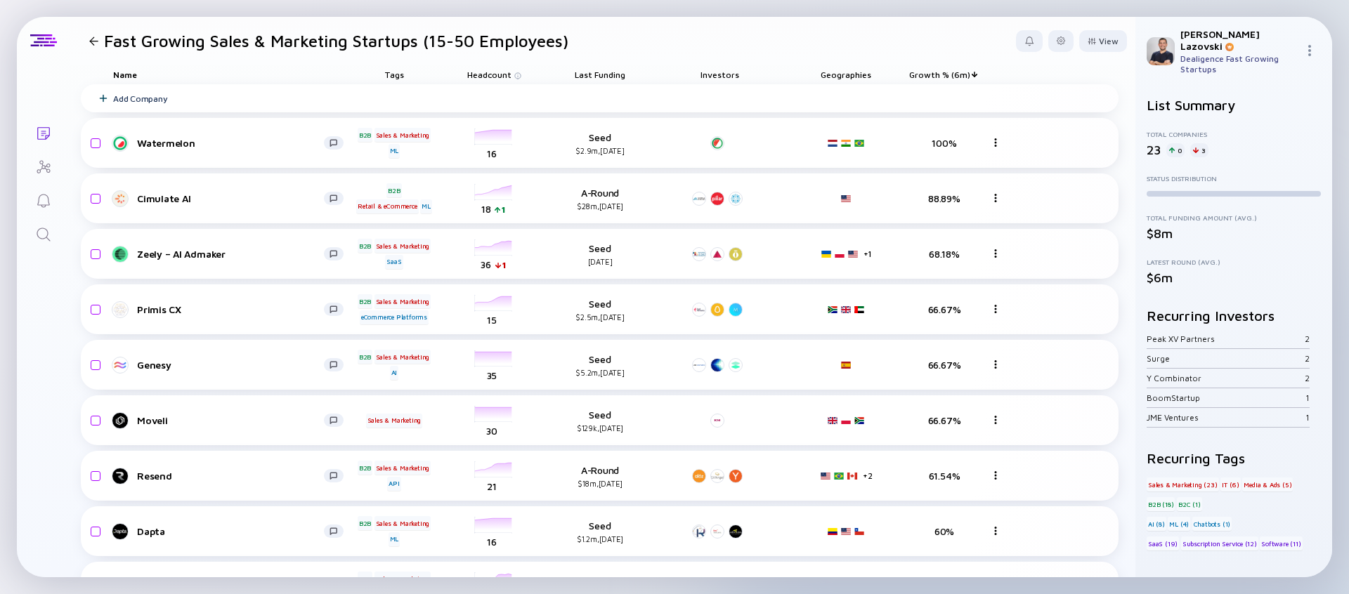
copy div "Cimulate AI"
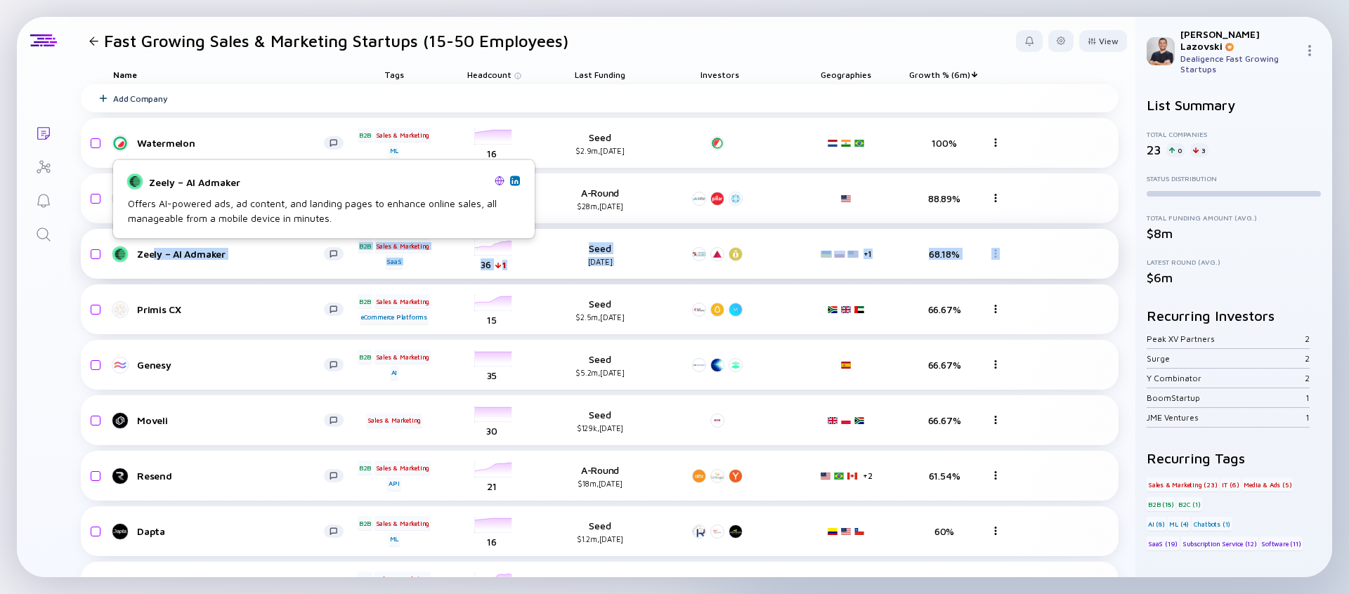
drag, startPoint x: 138, startPoint y: 263, endPoint x: 152, endPoint y: 259, distance: 15.6
click at [152, 259] on div "Zeely – AI Admaker B2B Sales & Marketing SaaS headcount-zeely-app 36 1 Headcoun…" at bounding box center [600, 254] width 1038 height 50
drag, startPoint x: 240, startPoint y: 184, endPoint x: 146, endPoint y: 183, distance: 94.2
click at [146, 183] on div "Zeely – AI Admaker" at bounding box center [324, 182] width 392 height 17
copy div "Zeely – AI Admaker"
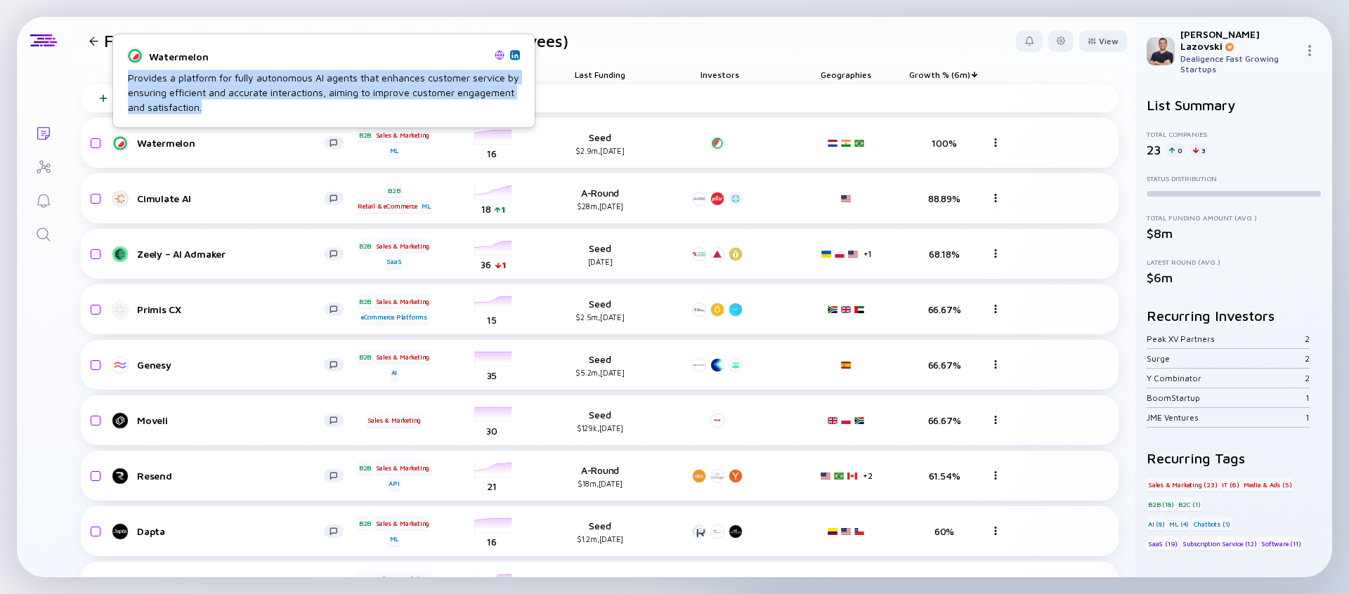
copy div "Provides a platform for fully autonomous AI agents that enhances customer servi…"
drag, startPoint x: 128, startPoint y: 77, endPoint x: 207, endPoint y: 104, distance: 83.3
click at [207, 104] on div "Provides a platform for fully autonomous AI agents that enhances customer servi…" at bounding box center [324, 92] width 392 height 44
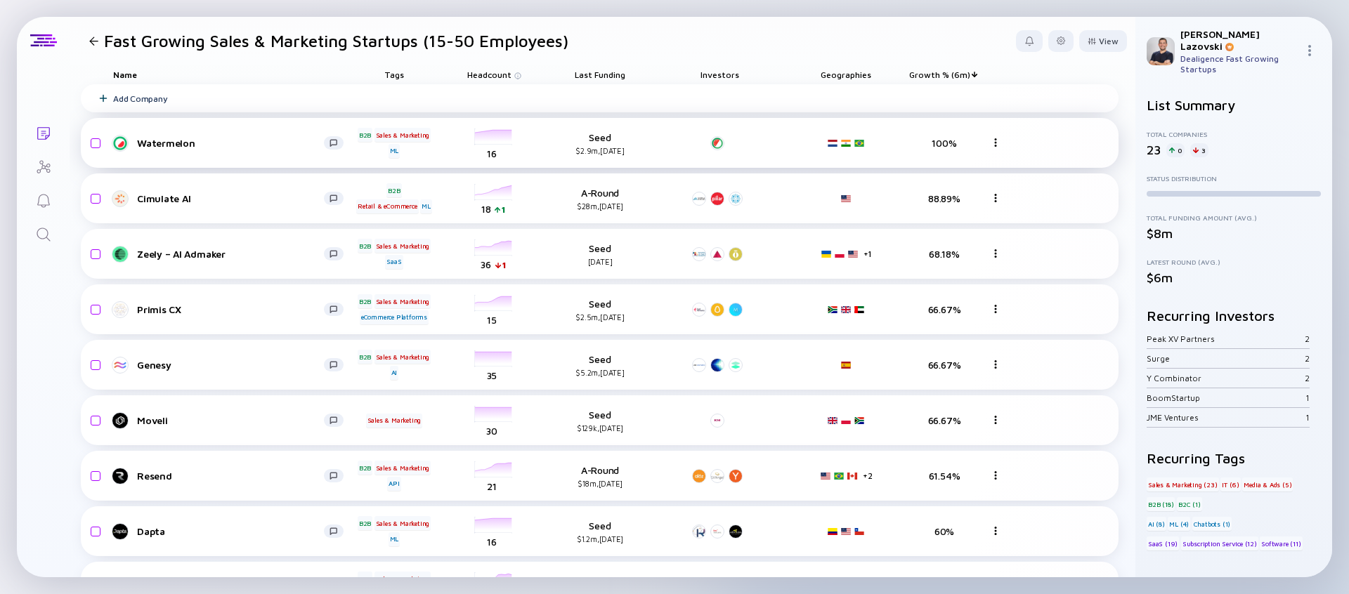
click at [500, 141] on div "headcount-watermelon-yx25n 16 Headcount" at bounding box center [494, 143] width 79 height 39
click at [173, 141] on div "Watermelon" at bounding box center [230, 143] width 187 height 12
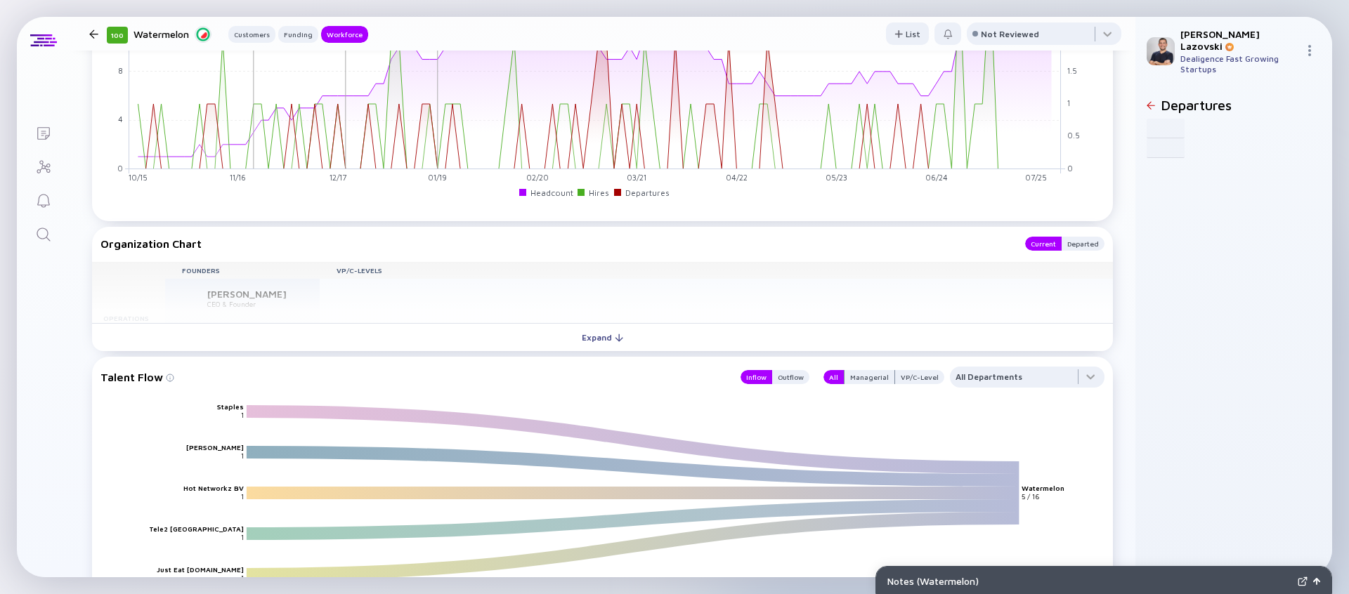
scroll to position [1326, 0]
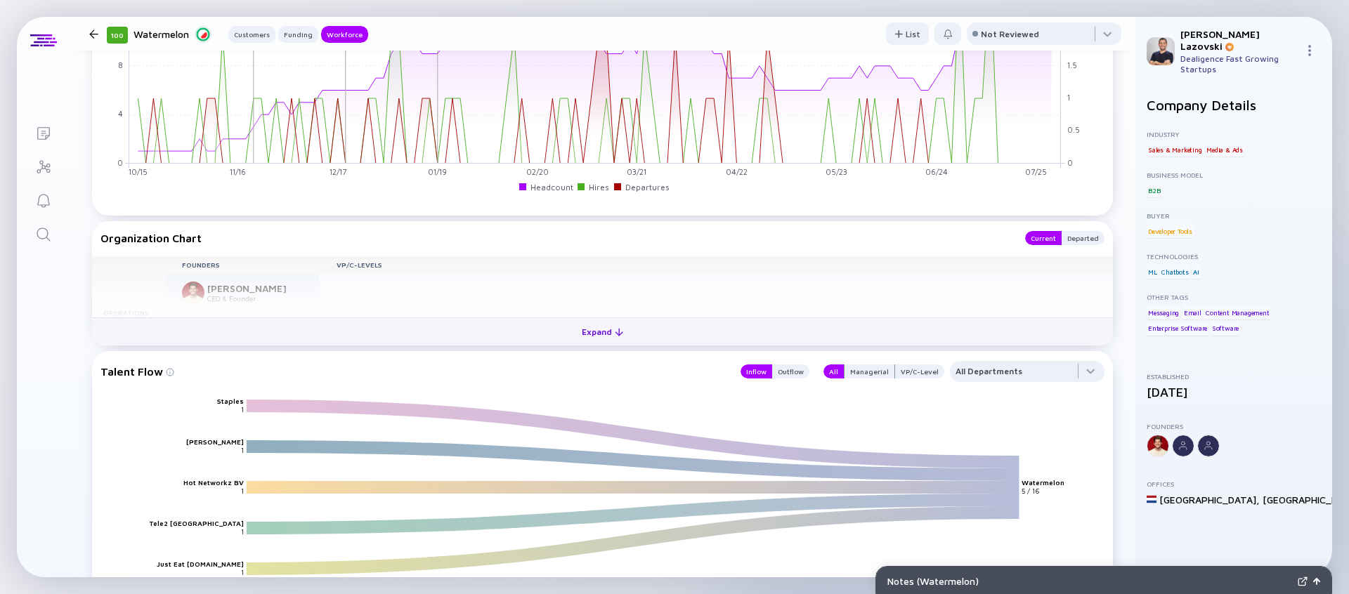
click at [467, 337] on button "Expand" at bounding box center [602, 332] width 1021 height 28
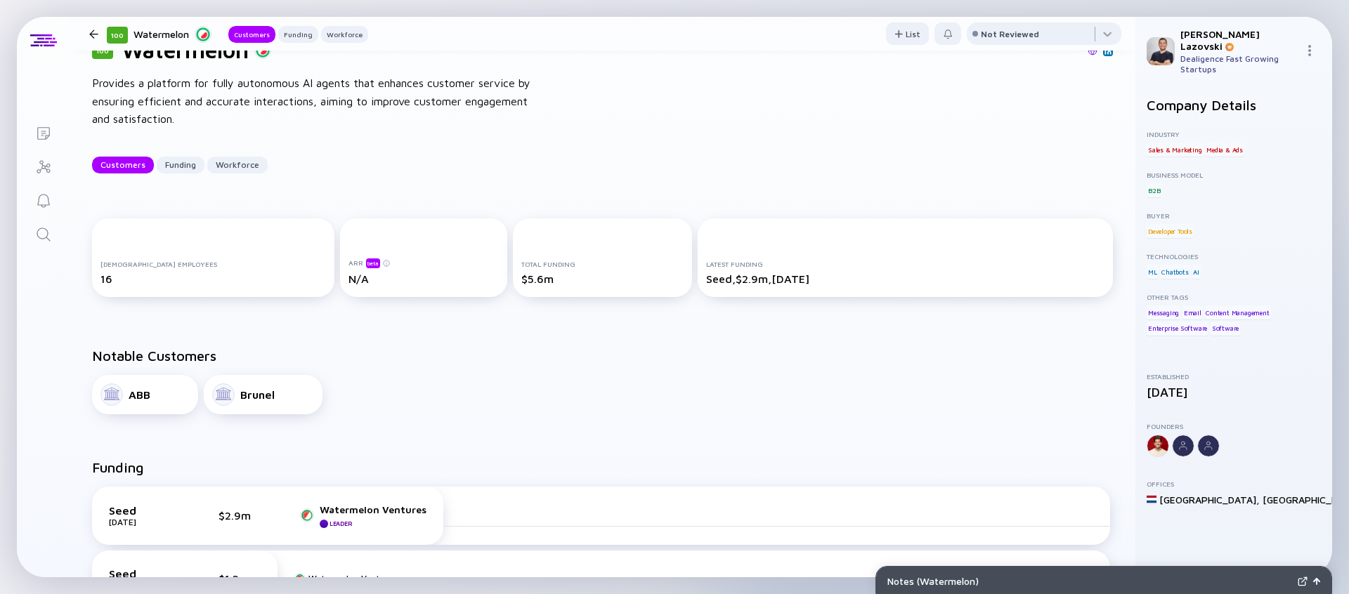
scroll to position [0, 0]
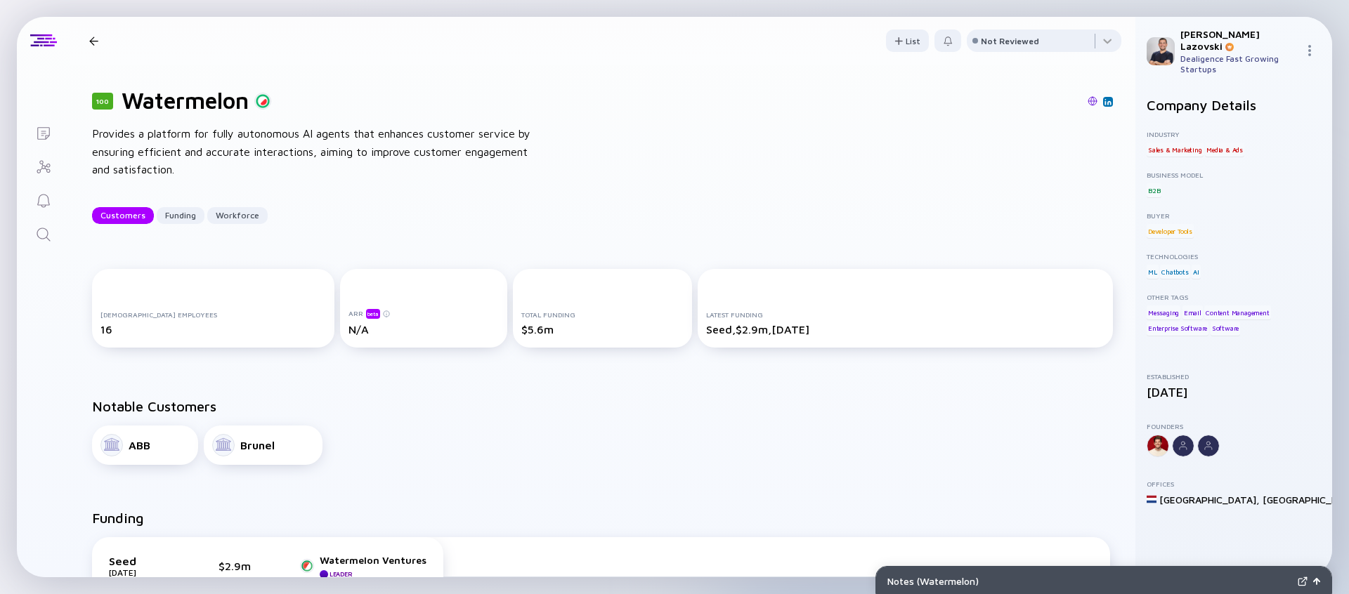
click at [96, 42] on div at bounding box center [93, 41] width 9 height 9
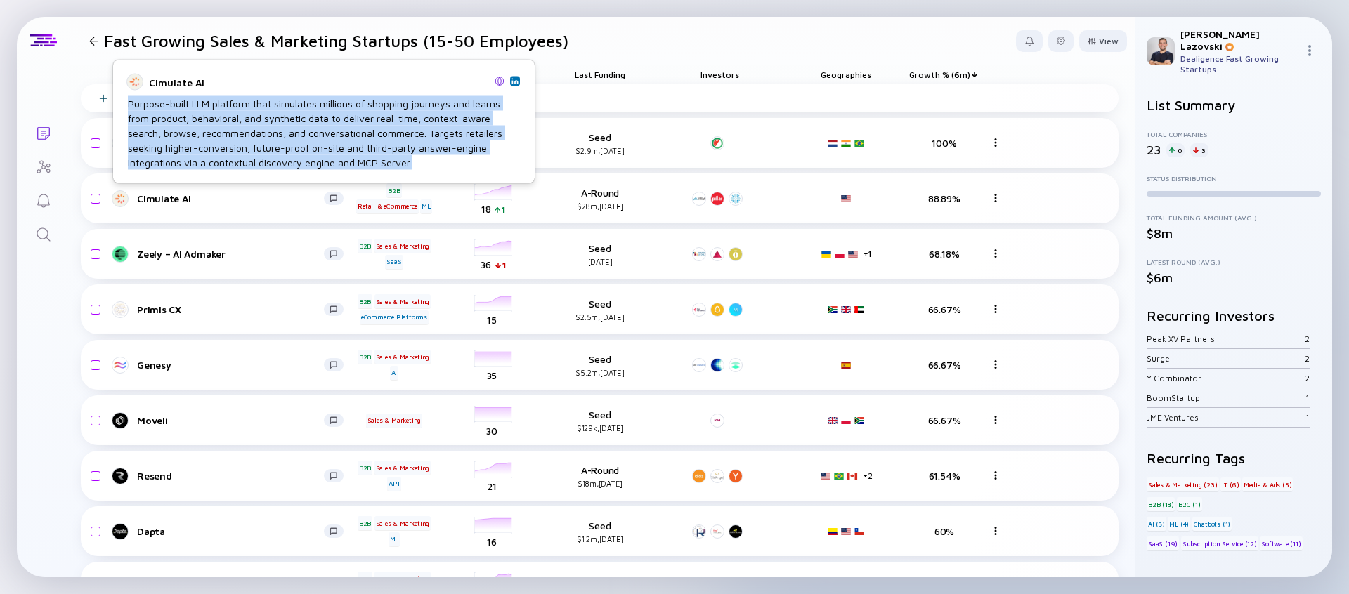
drag, startPoint x: 129, startPoint y: 102, endPoint x: 460, endPoint y: 160, distance: 336.1
click at [460, 160] on div "Purpose-built LLM platform that simulates millions of shopping journeys and lea…" at bounding box center [324, 133] width 392 height 74
copy div "Purpose-built LLM platform that simulates millions of shopping journeys and lea…"
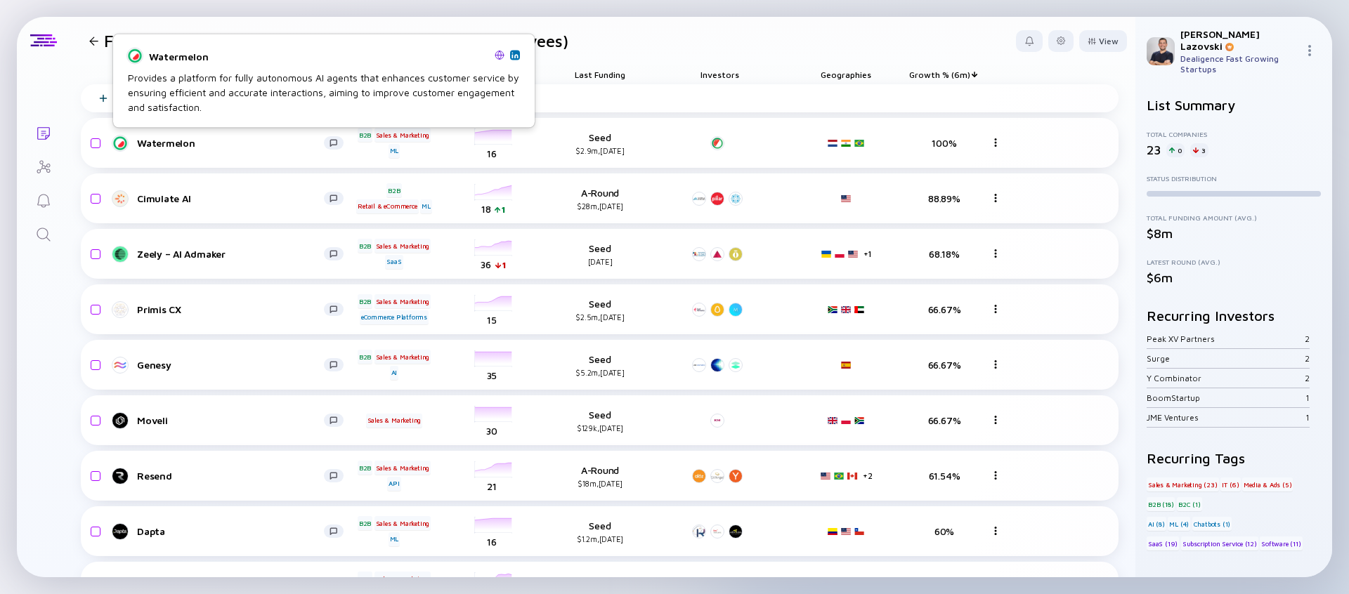
click at [502, 54] on img at bounding box center [500, 55] width 10 height 10
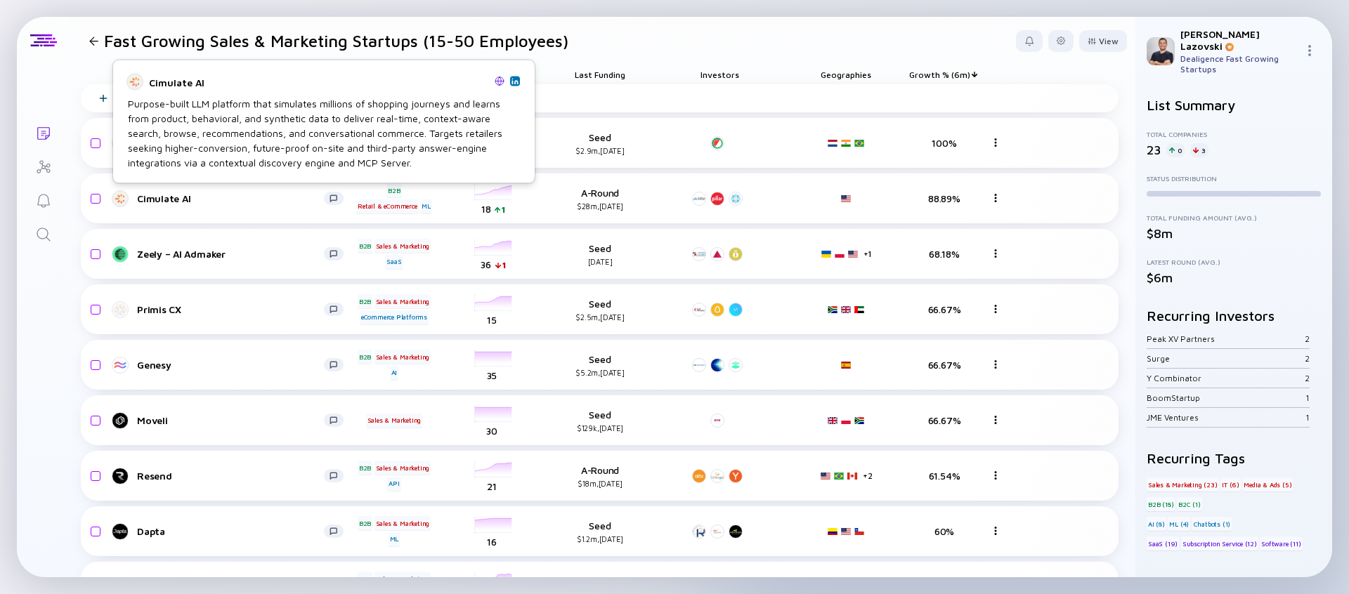
click at [501, 79] on img at bounding box center [500, 81] width 10 height 10
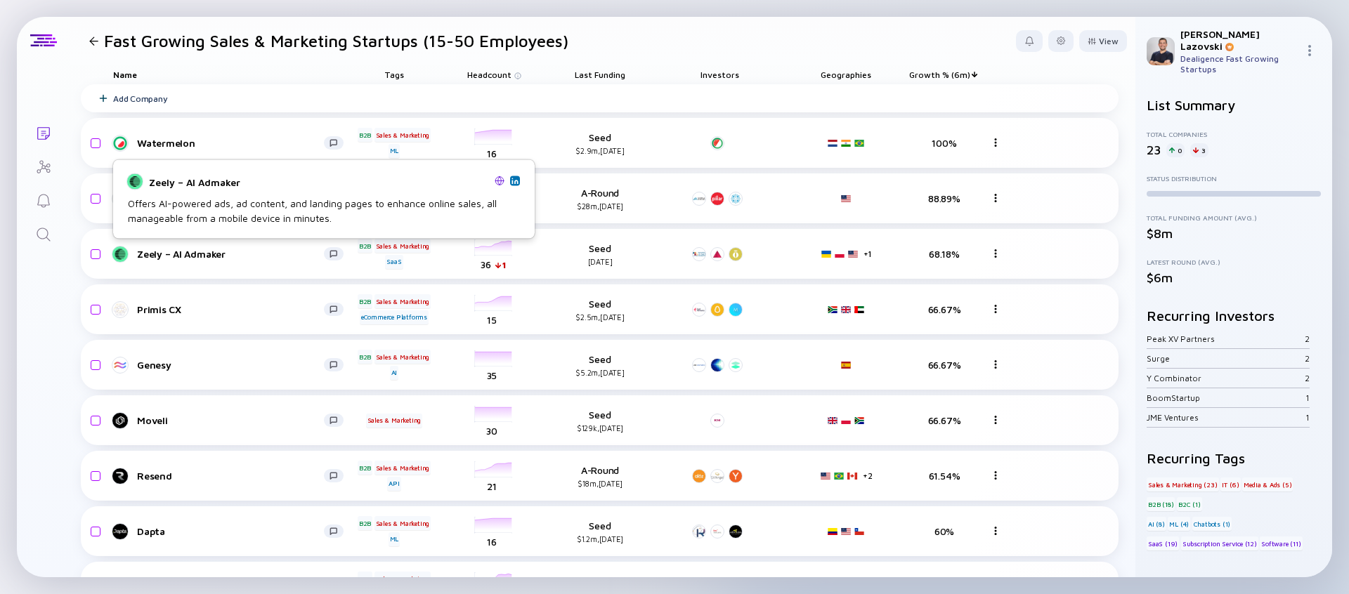
click at [497, 180] on img at bounding box center [500, 181] width 10 height 10
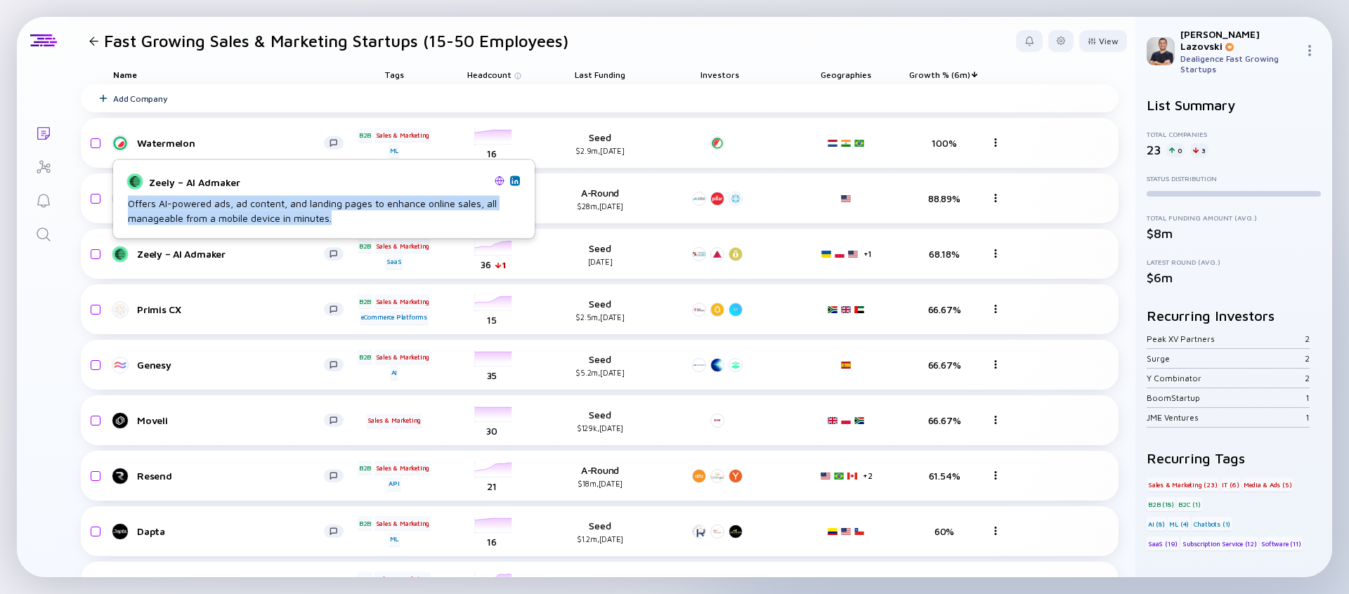
copy div "Offers AI-powered ads, ad content, and landing pages to enhance online sales, a…"
drag, startPoint x: 129, startPoint y: 202, endPoint x: 351, endPoint y: 215, distance: 222.4
click at [351, 215] on div "Offers AI-powered ads, ad content, and landing pages to enhance online sales, a…" at bounding box center [324, 211] width 392 height 30
